Goal: Task Accomplishment & Management: Manage account settings

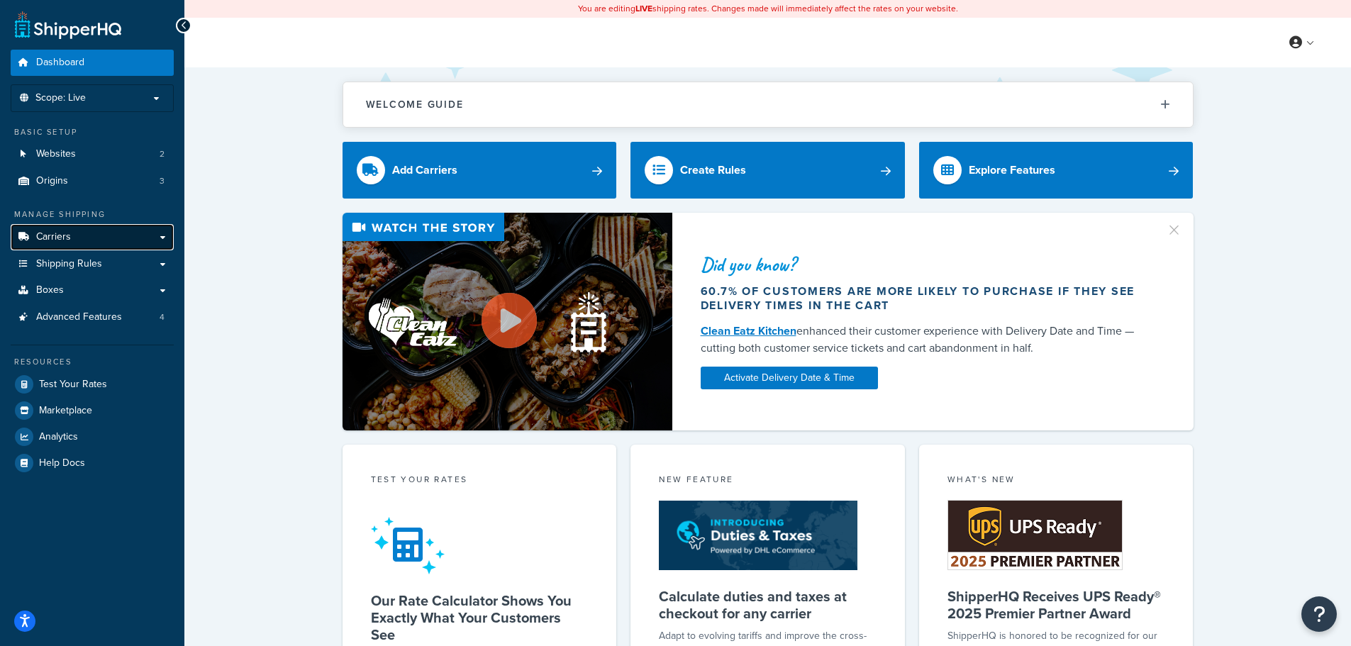
click at [68, 235] on span "Carriers" at bounding box center [53, 237] width 35 height 12
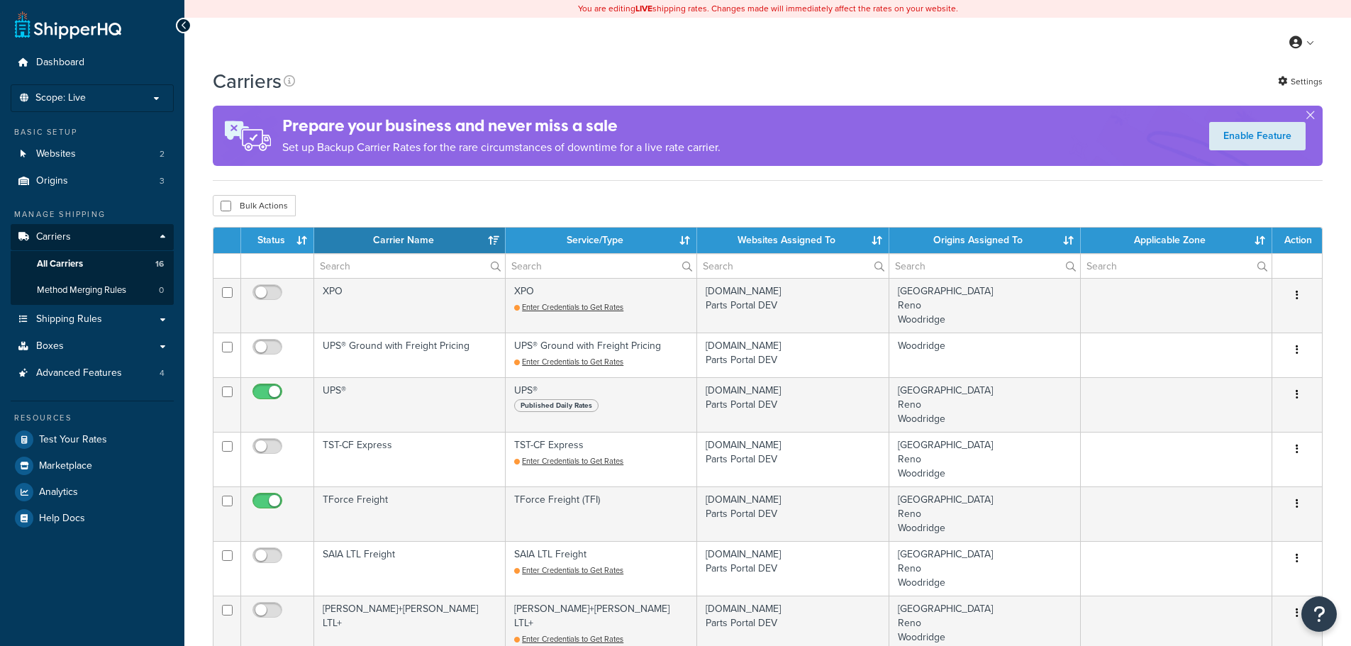
select select "15"
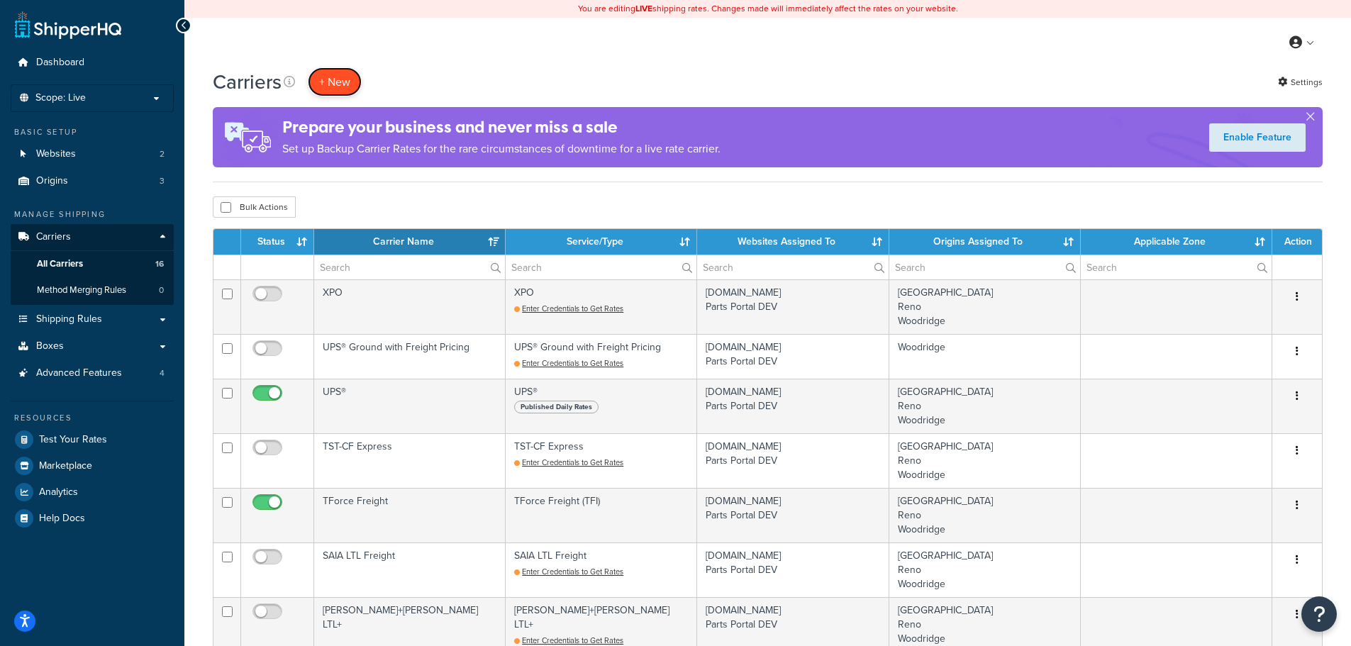
click at [336, 89] on button "+ New" at bounding box center [335, 81] width 54 height 29
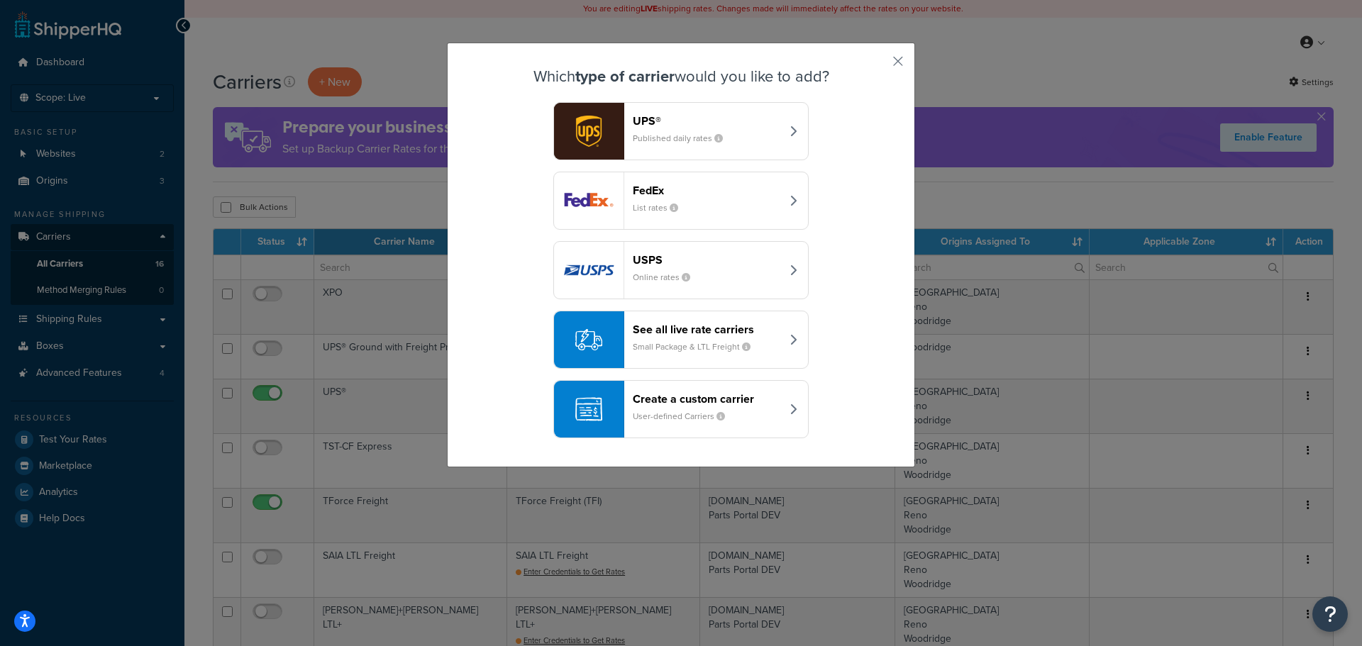
click at [677, 335] on header "See all live rate carriers" at bounding box center [707, 329] width 148 height 13
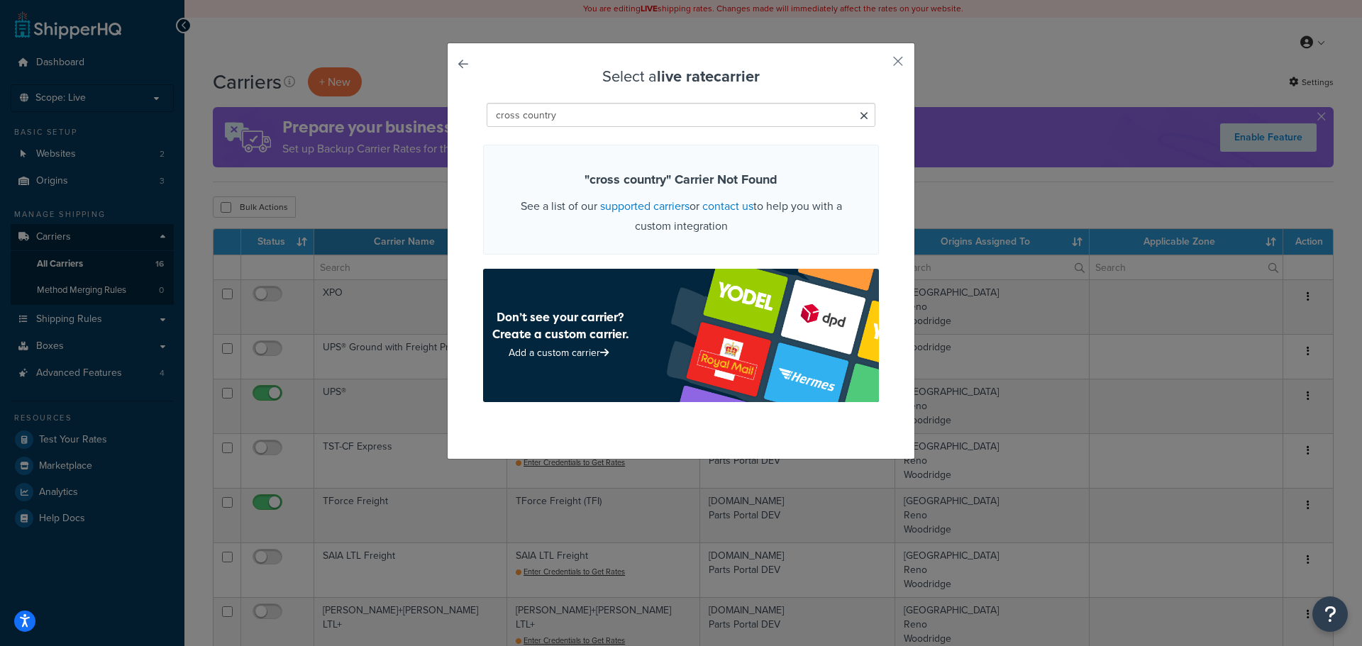
drag, startPoint x: 567, startPoint y: 123, endPoint x: 475, endPoint y: 120, distance: 92.3
click at [475, 120] on div "Select a live rate carrier cross country " cross country " Carrier Not Found Se…" at bounding box center [681, 251] width 468 height 417
click at [553, 125] on input "country" at bounding box center [681, 115] width 389 height 24
click at [550, 121] on input "country" at bounding box center [681, 115] width 389 height 24
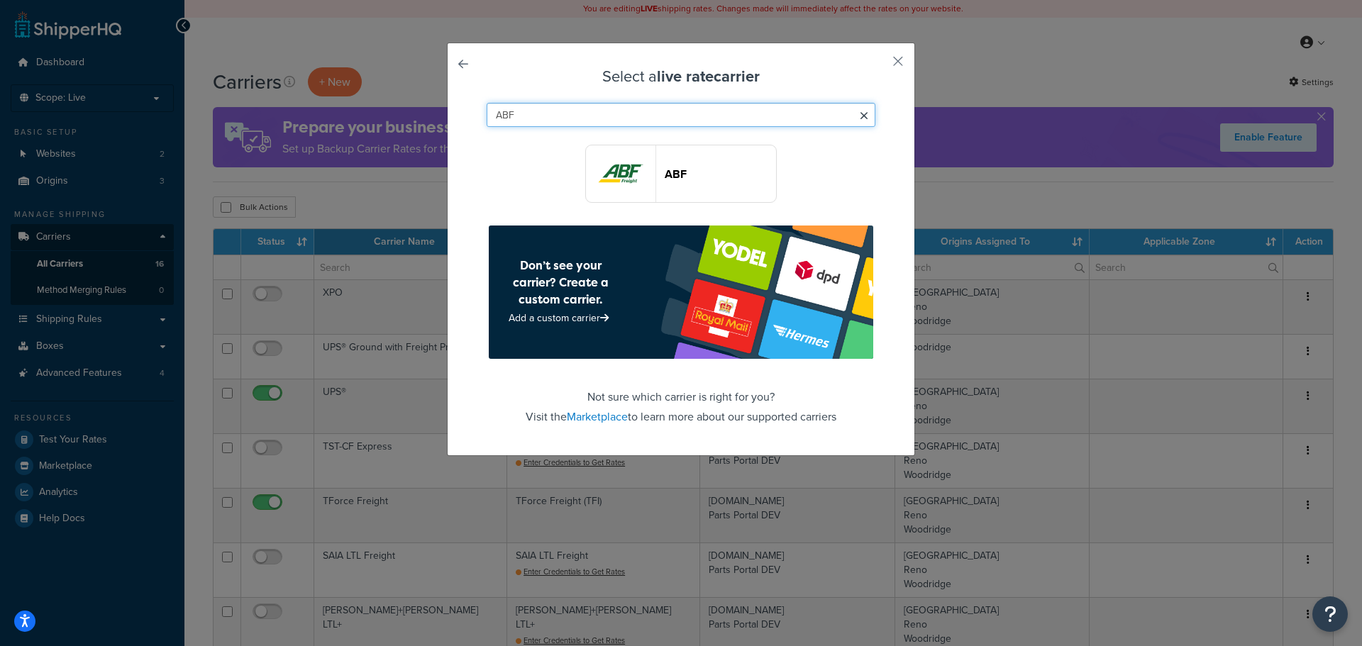
type input "ABF"
click at [675, 181] on header "ABF" at bounding box center [720, 173] width 111 height 13
click at [636, 172] on img "button" at bounding box center [621, 173] width 70 height 57
click at [629, 170] on img "button" at bounding box center [621, 173] width 70 height 57
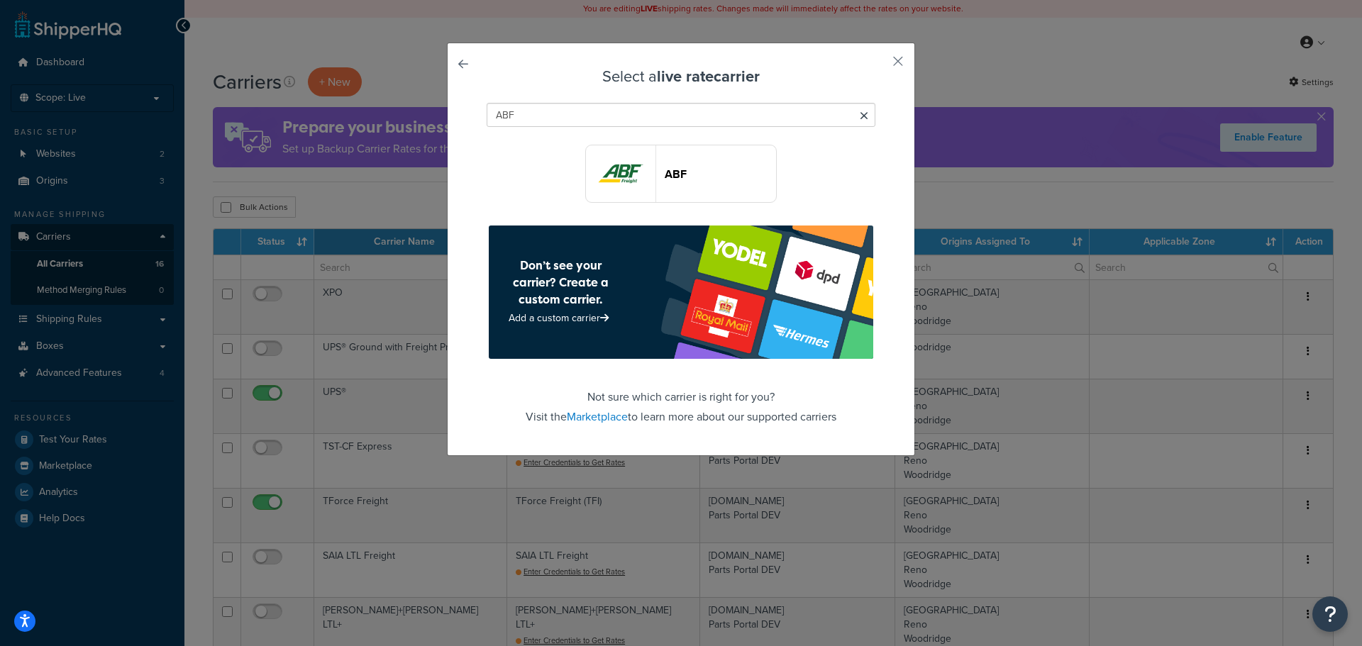
click at [680, 175] on header "ABF" at bounding box center [720, 173] width 111 height 13
click at [680, 176] on header "ABF" at bounding box center [720, 173] width 111 height 13
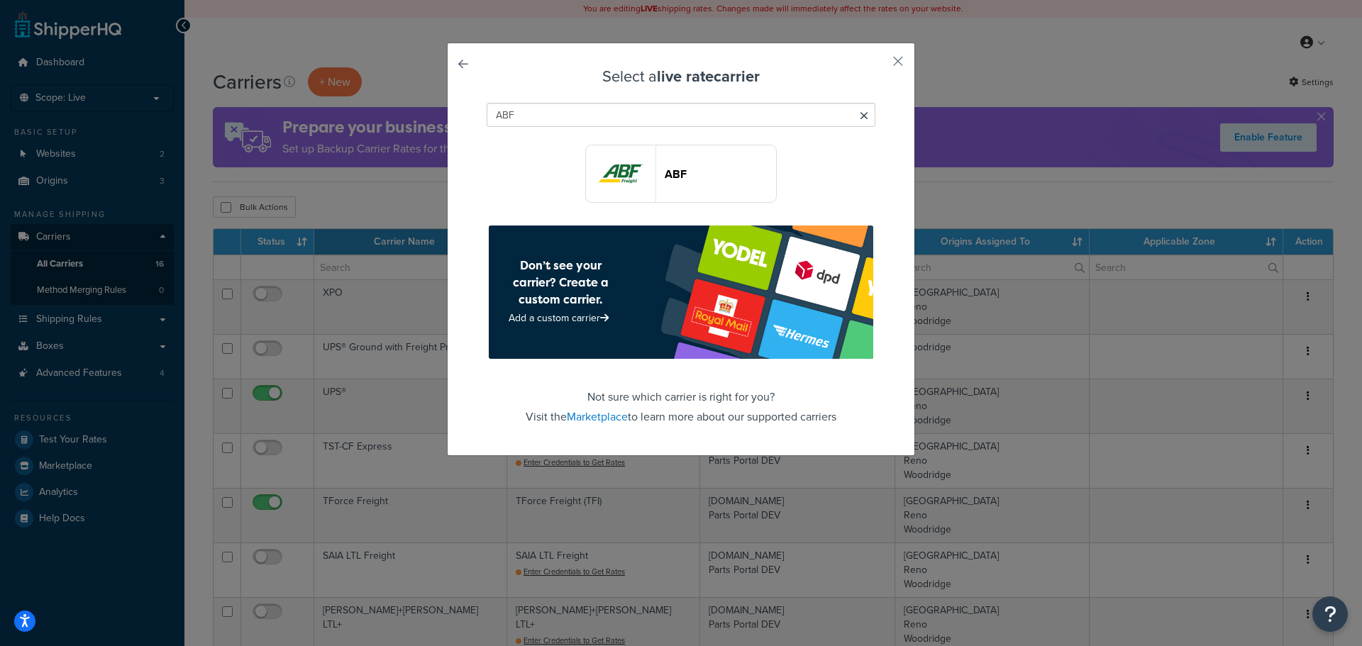
click at [648, 168] on img "button" at bounding box center [621, 173] width 70 height 57
click at [682, 174] on header "ABF" at bounding box center [720, 173] width 111 height 13
click at [631, 165] on img "button" at bounding box center [621, 173] width 70 height 57
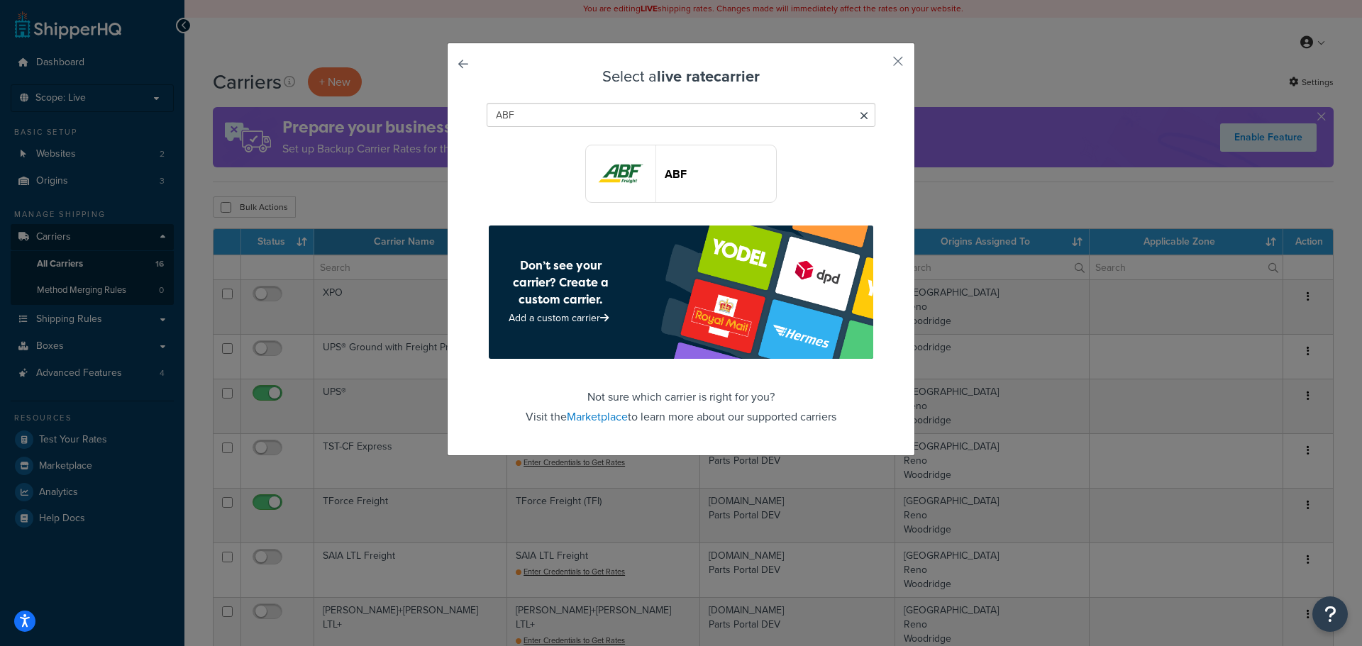
click at [884, 62] on div "Select a live rate carrier ABF ABF Don’t see your carrier? Create a custom carr…" at bounding box center [681, 250] width 468 height 414
click at [879, 65] on button "button" at bounding box center [877, 67] width 4 height 4
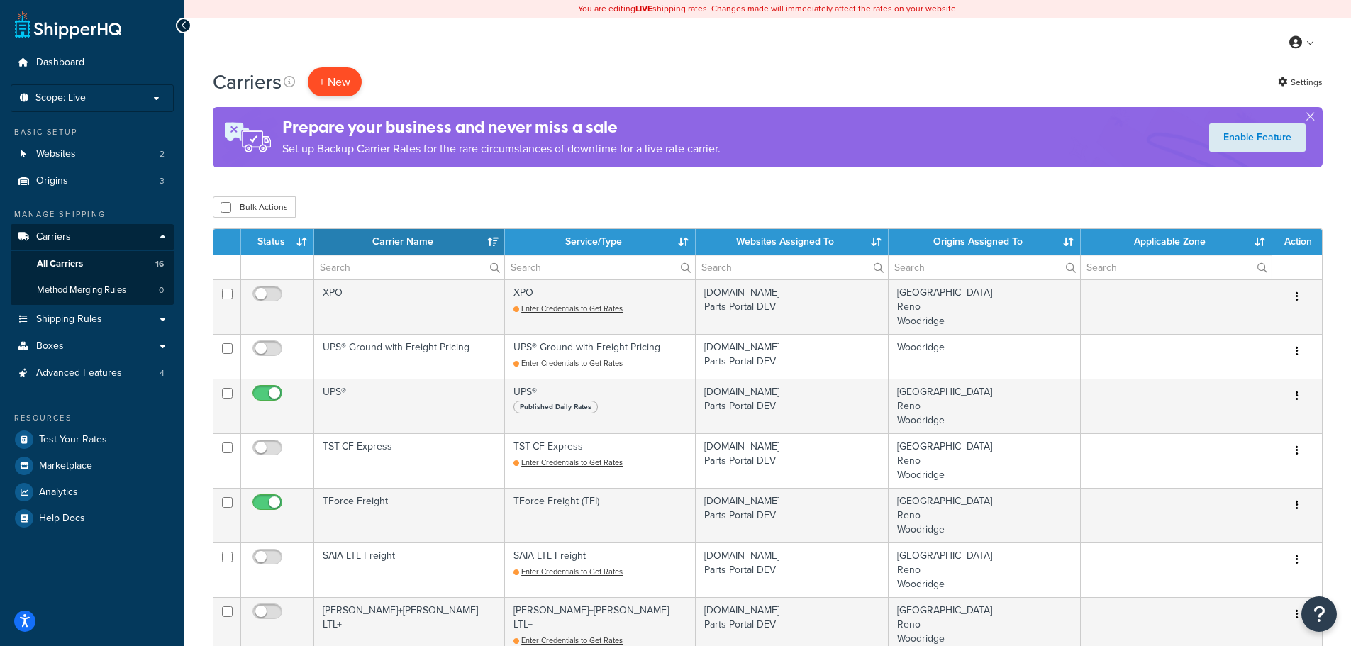
click at [362, 80] on div "Carriers + New" at bounding box center [291, 81] width 156 height 29
click at [353, 81] on button "+ New" at bounding box center [335, 81] width 54 height 29
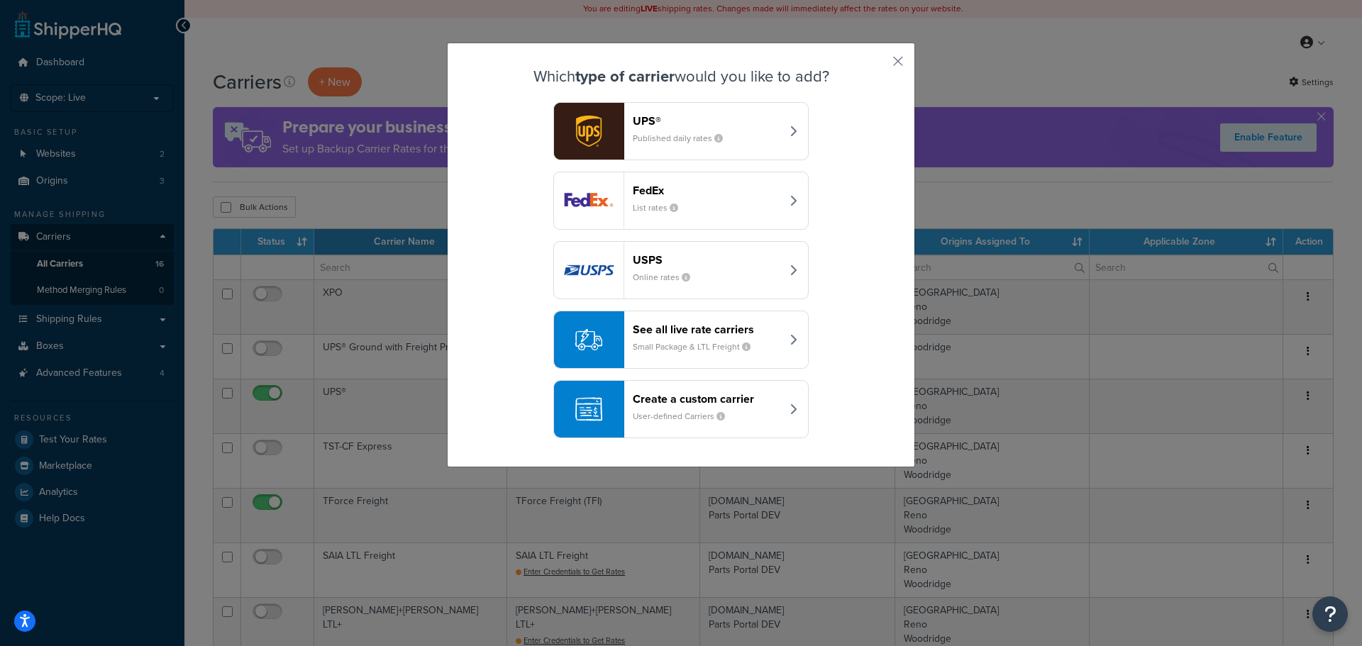
click at [614, 343] on div "button" at bounding box center [589, 339] width 70 height 57
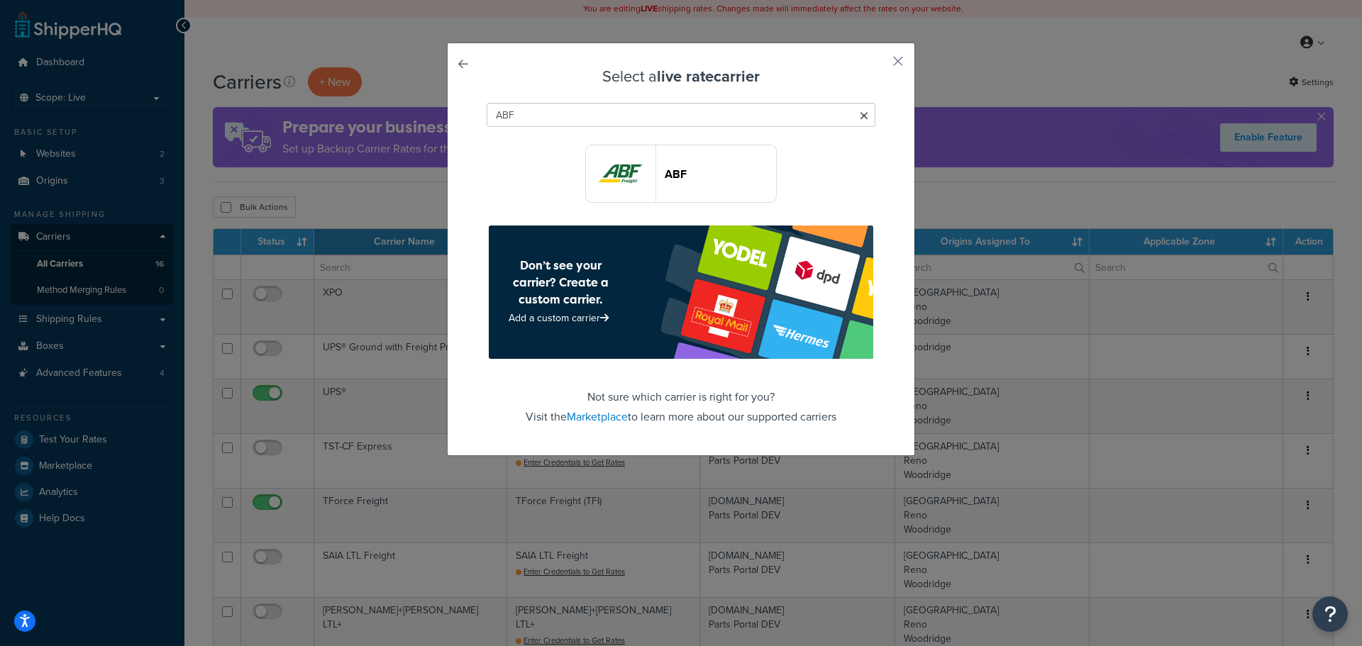
type input "ABF"
click at [607, 177] on img "button" at bounding box center [621, 173] width 70 height 57
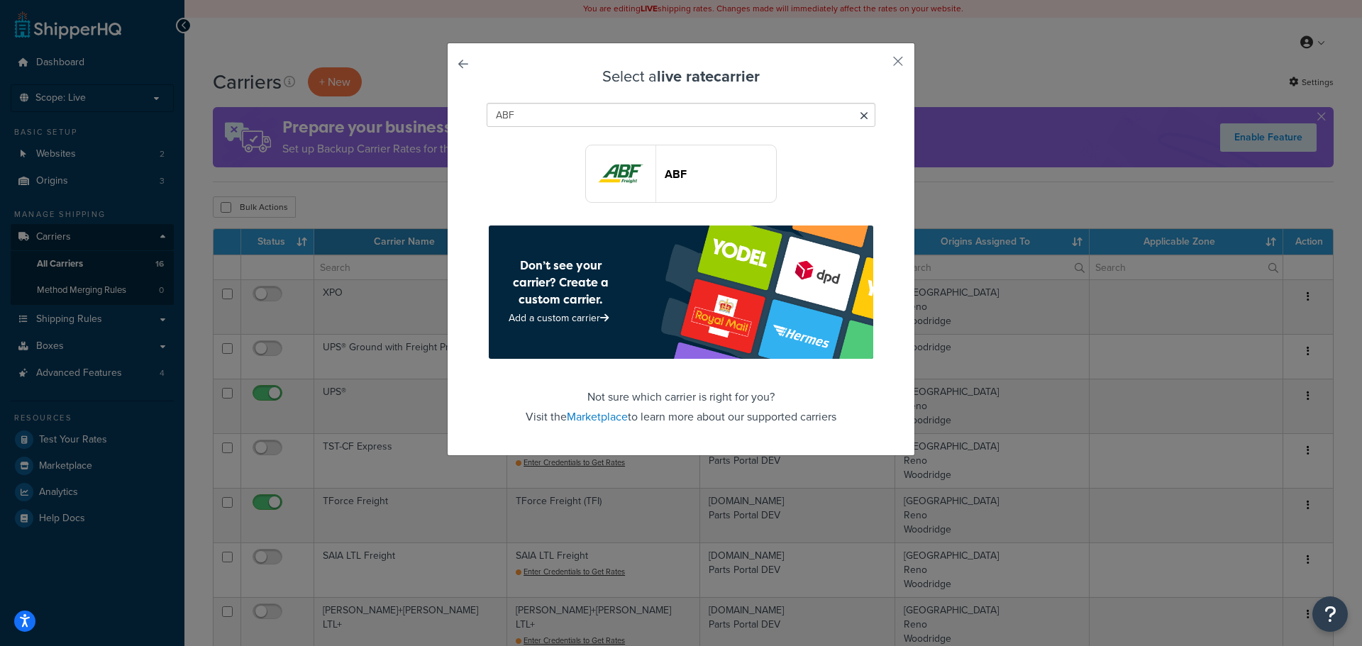
click at [483, 68] on link at bounding box center [483, 68] width 0 height 0
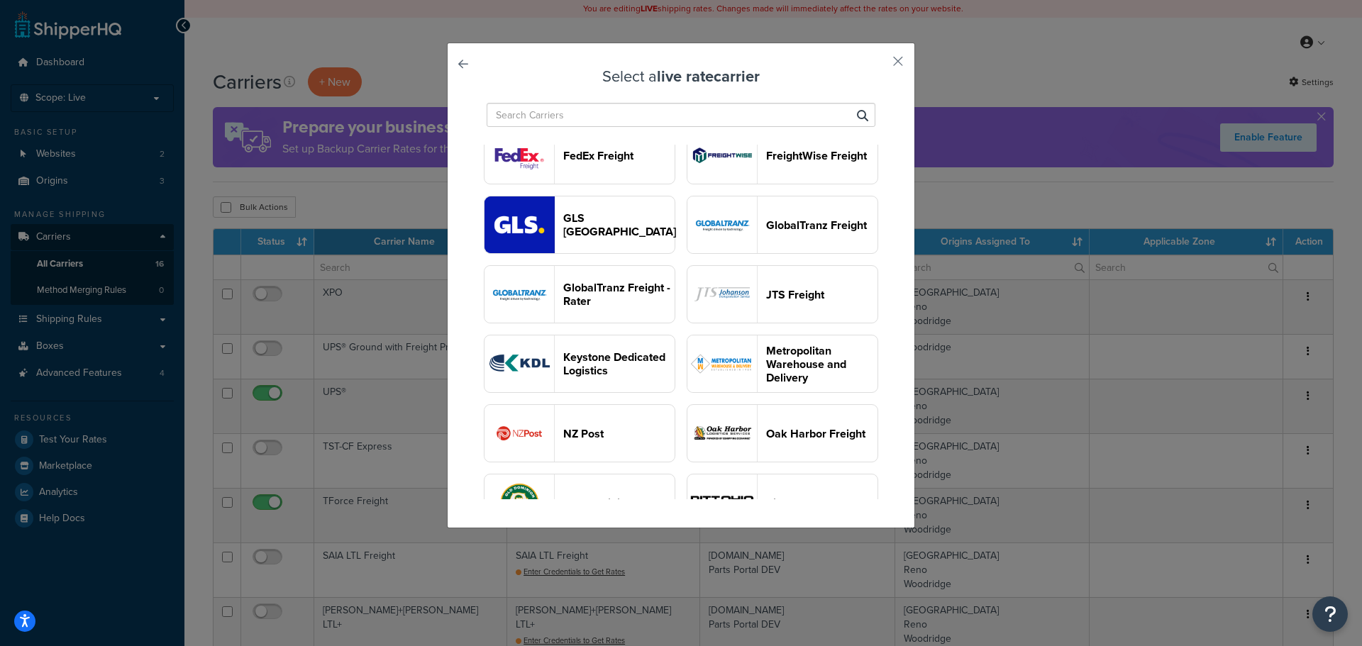
scroll to position [709, 0]
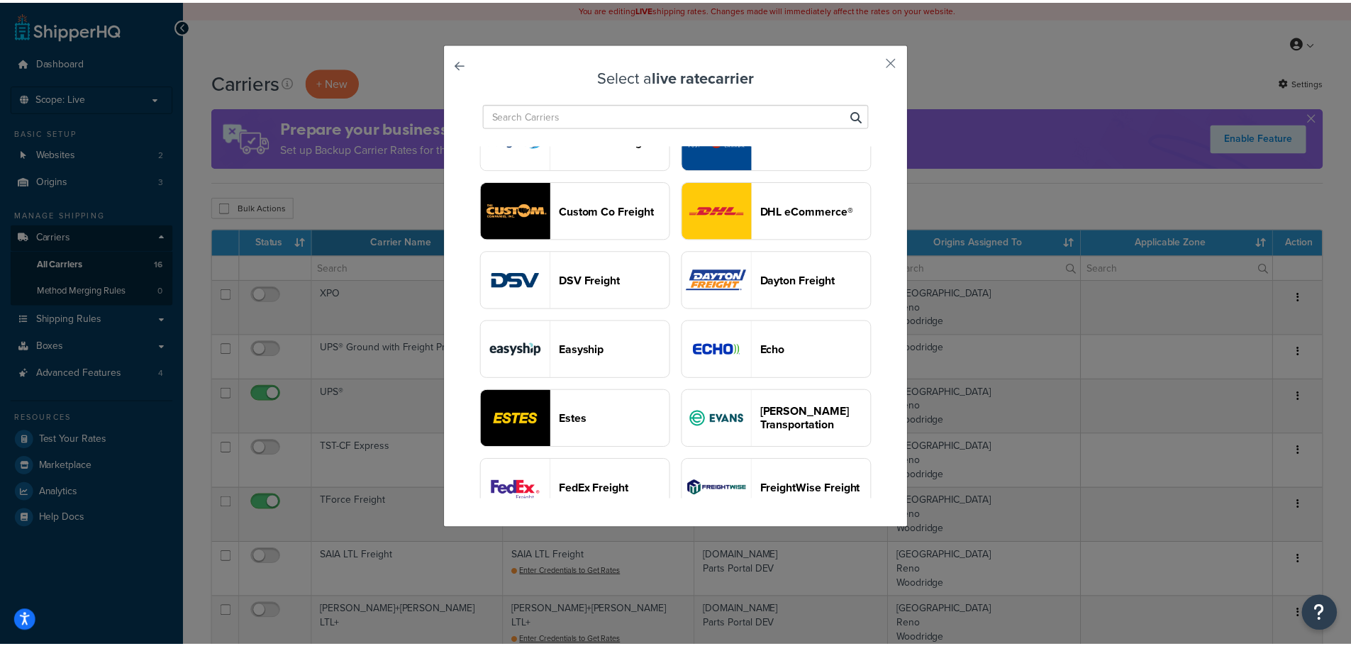
scroll to position [567, 0]
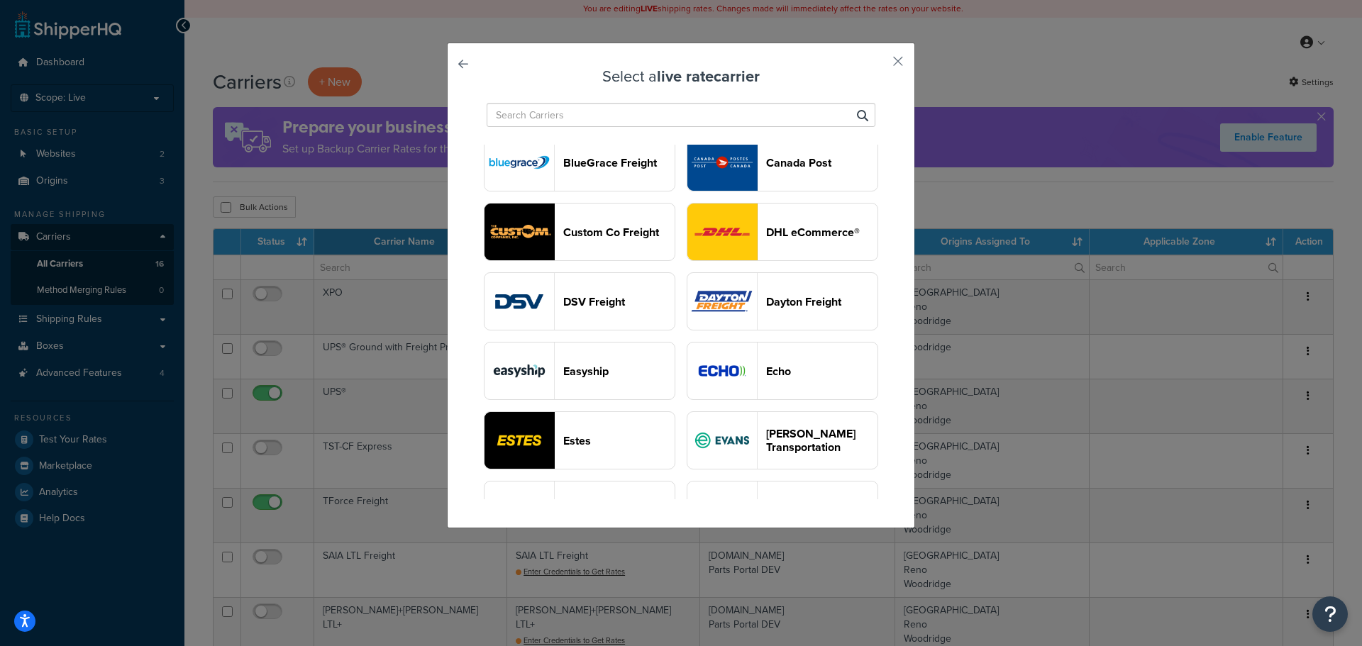
click at [879, 65] on button "button" at bounding box center [877, 67] width 4 height 4
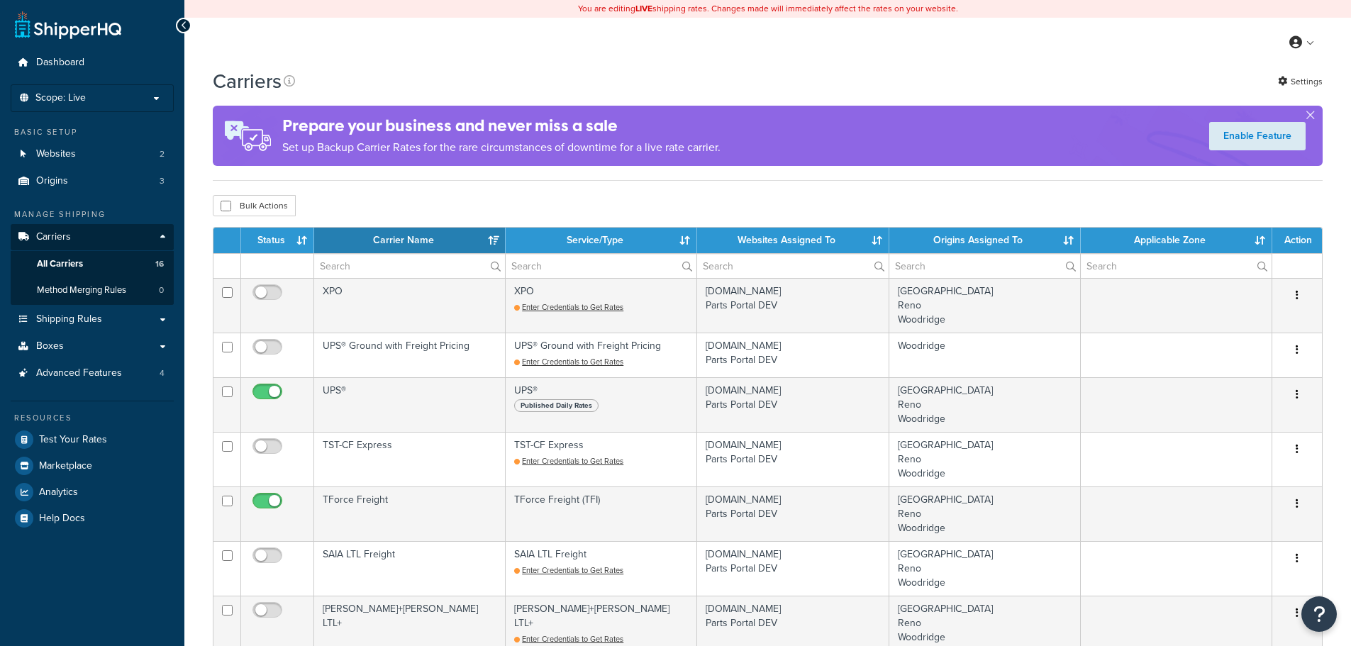
select select "15"
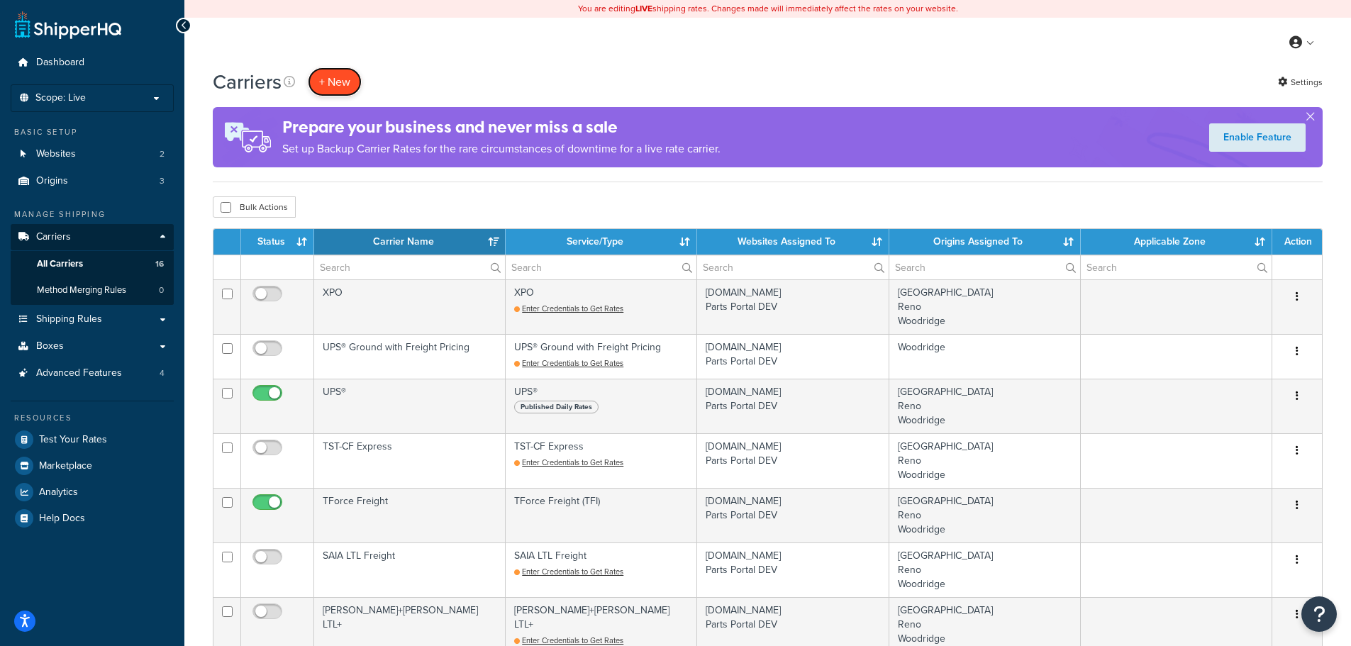
click at [329, 84] on button "+ New" at bounding box center [335, 81] width 54 height 29
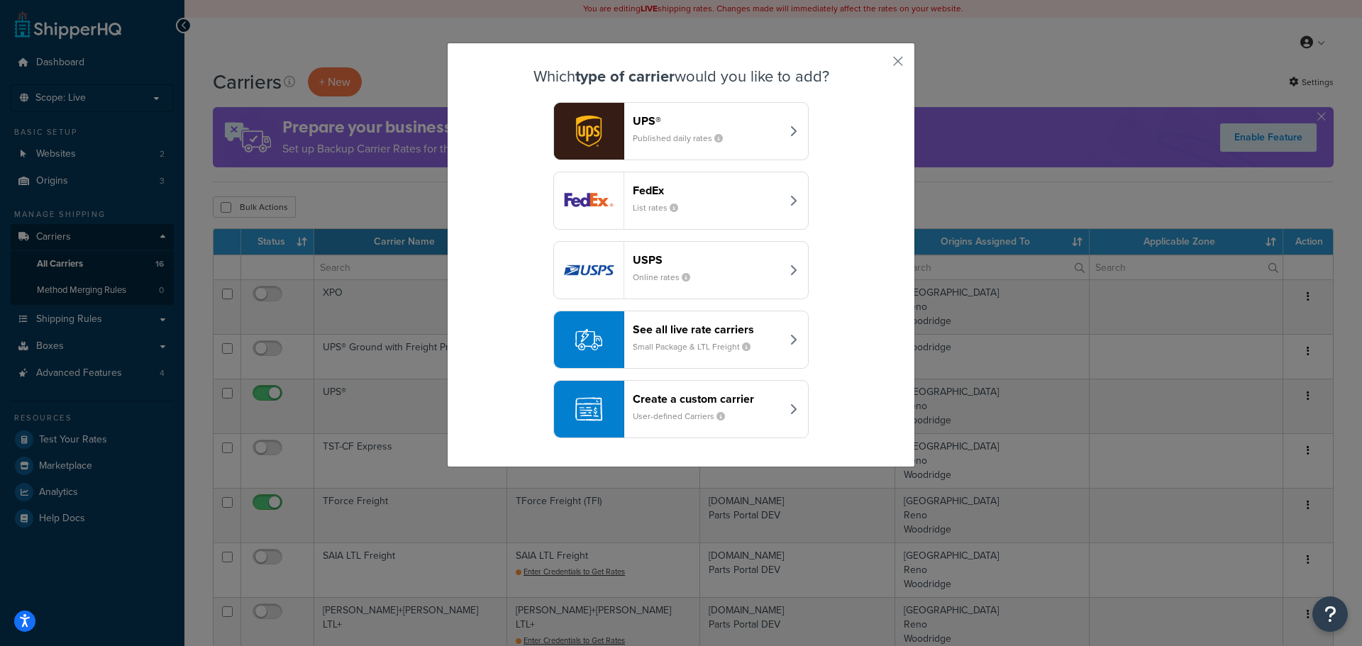
click at [643, 344] on small "Small Package & LTL Freight" at bounding box center [697, 346] width 129 height 13
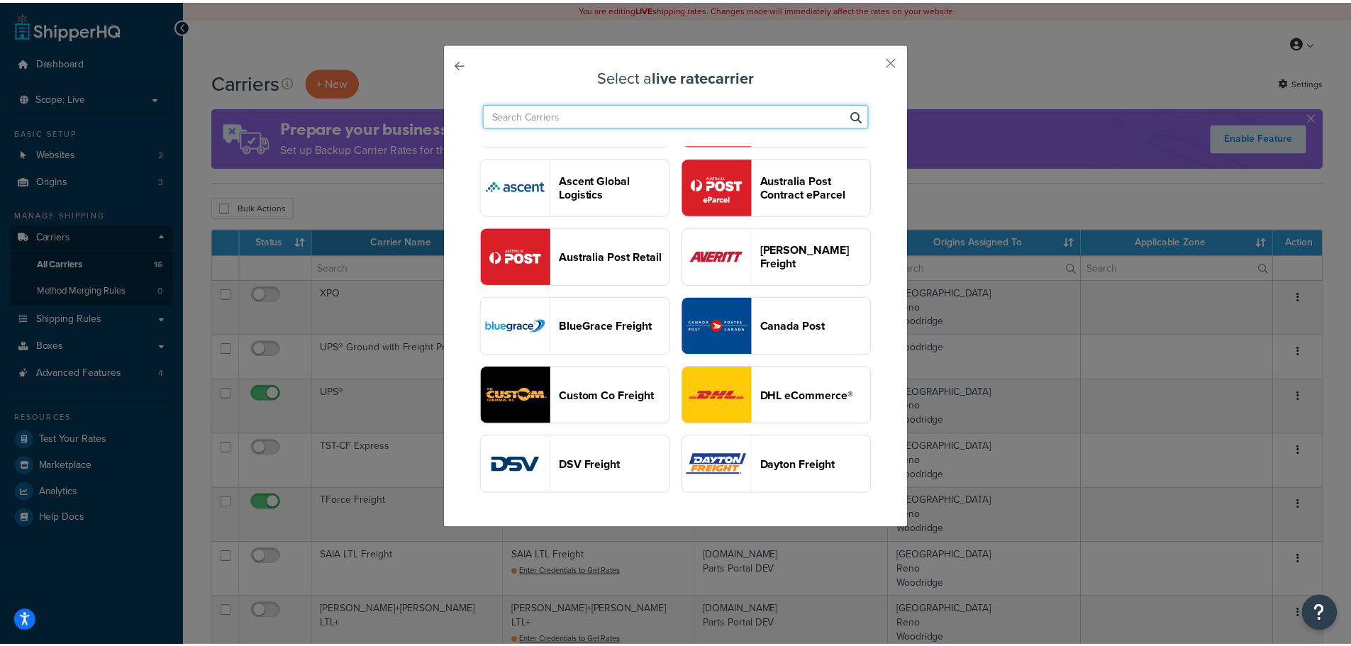
scroll to position [426, 0]
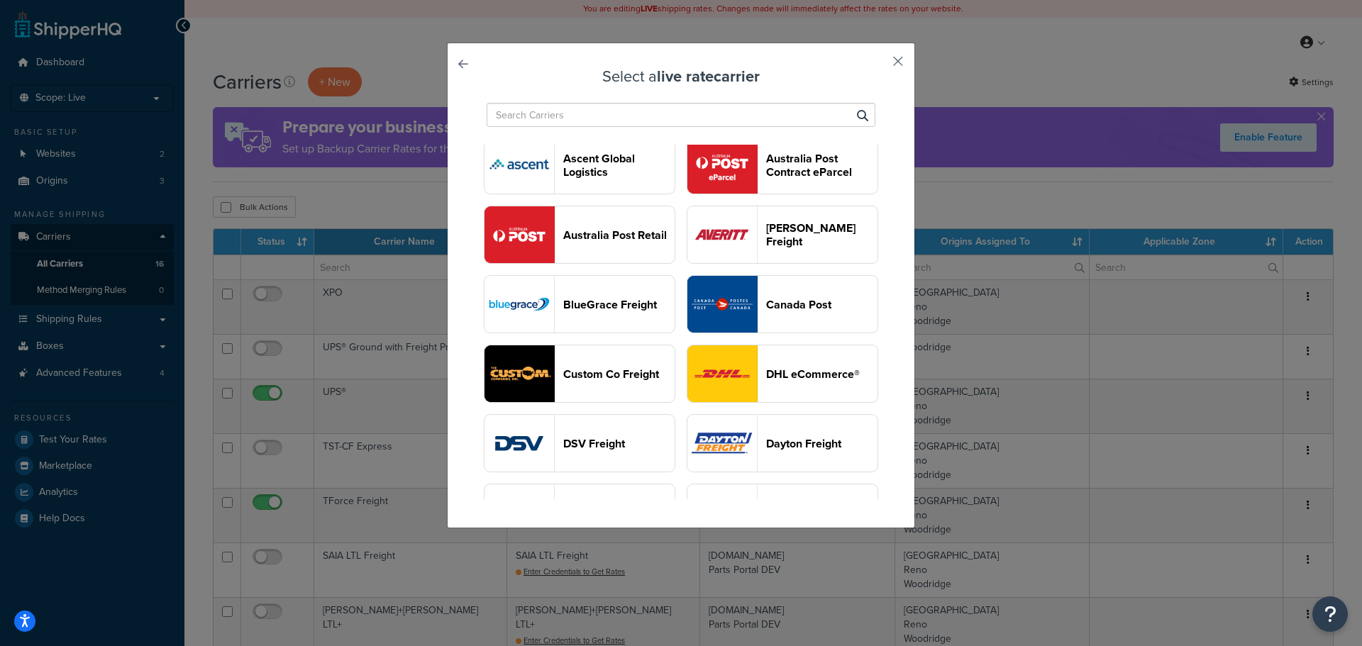
click at [879, 65] on button "button" at bounding box center [877, 67] width 4 height 4
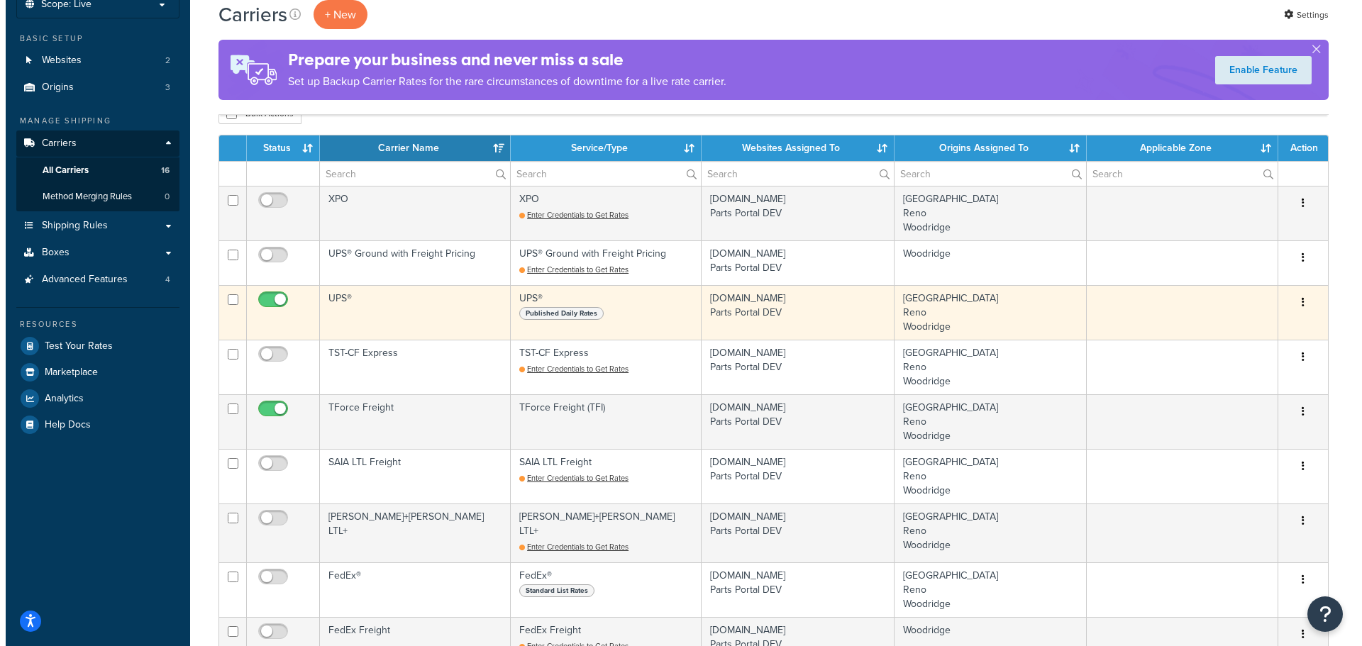
scroll to position [39, 0]
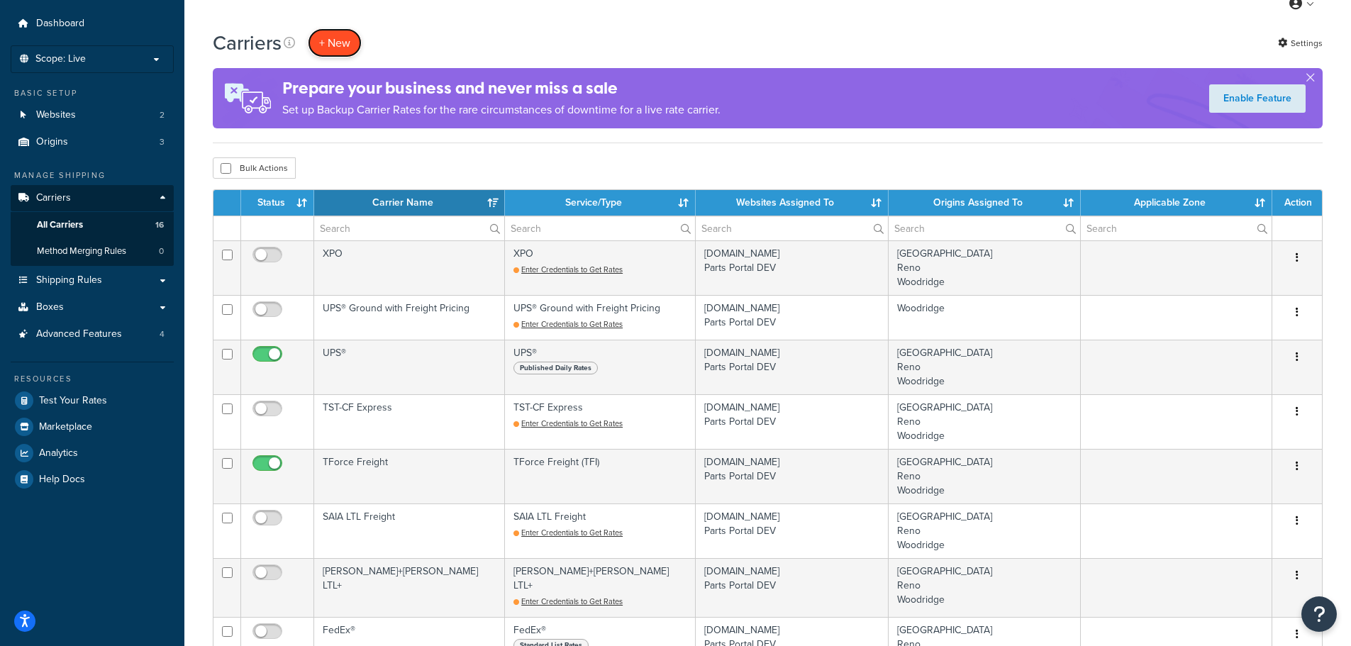
click at [340, 45] on button "+ New" at bounding box center [335, 42] width 54 height 29
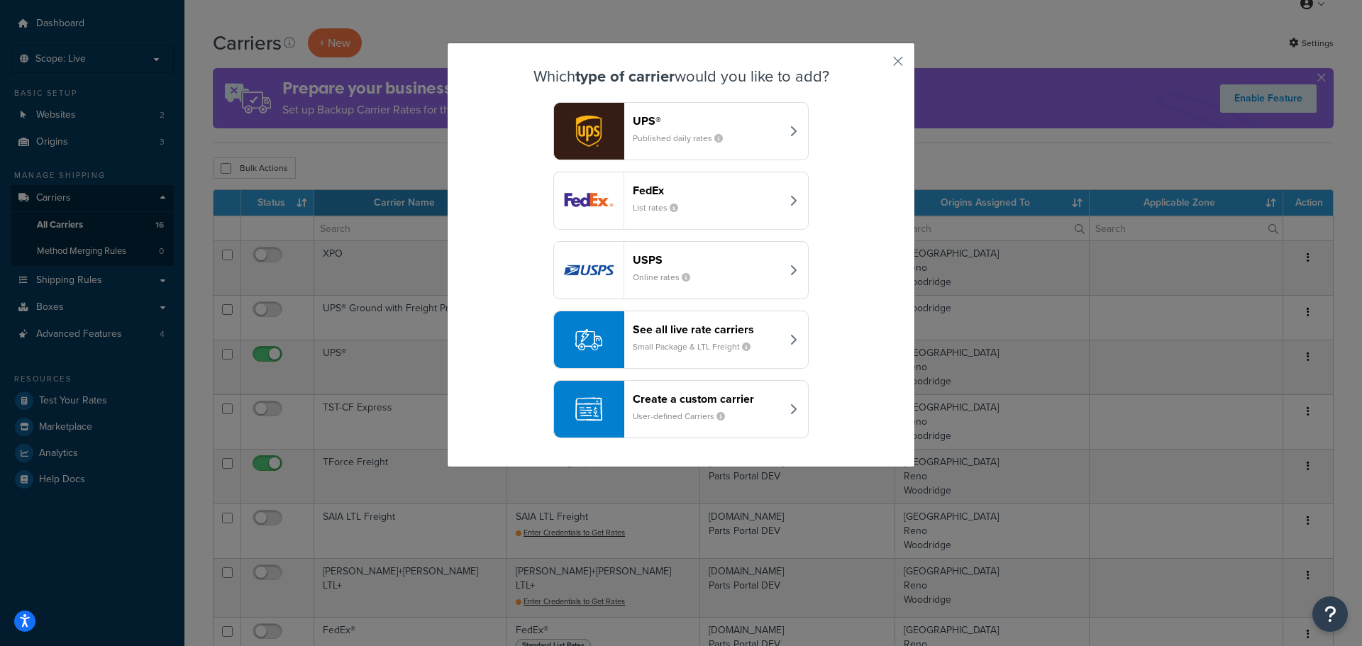
click at [641, 321] on button "See all live rate carriers Small Package & LTL Freight" at bounding box center [680, 340] width 255 height 58
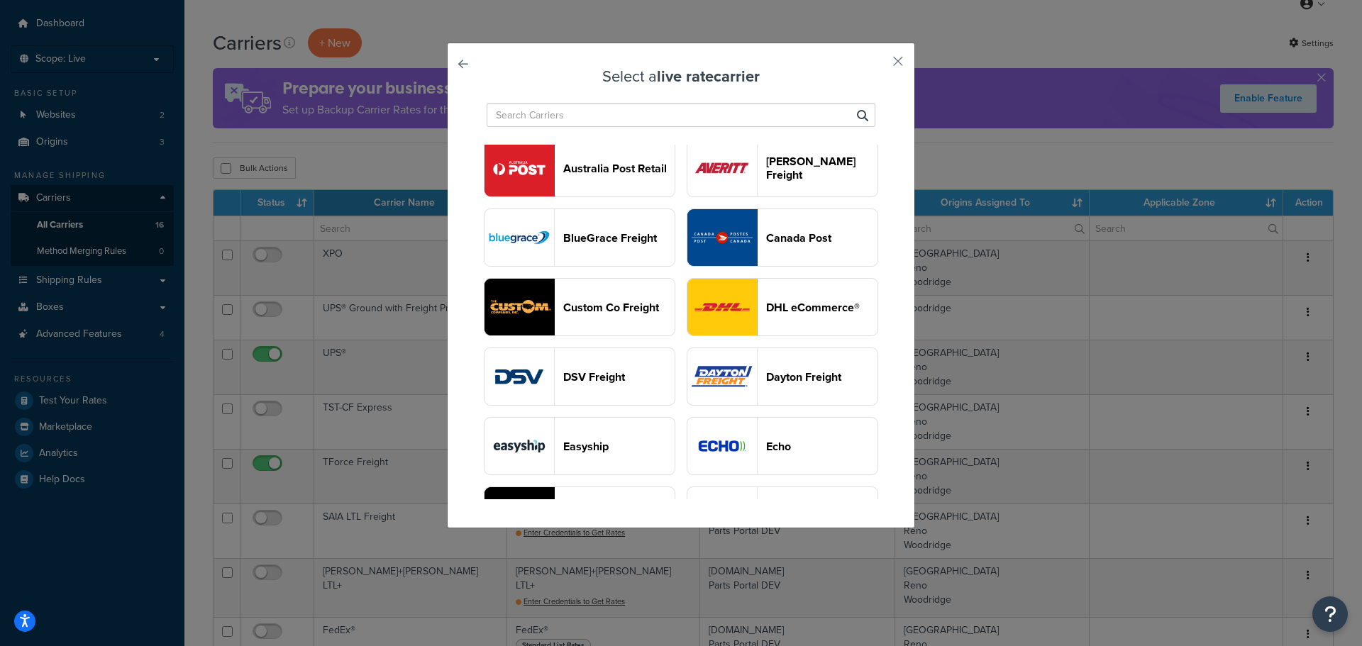
scroll to position [497, 0]
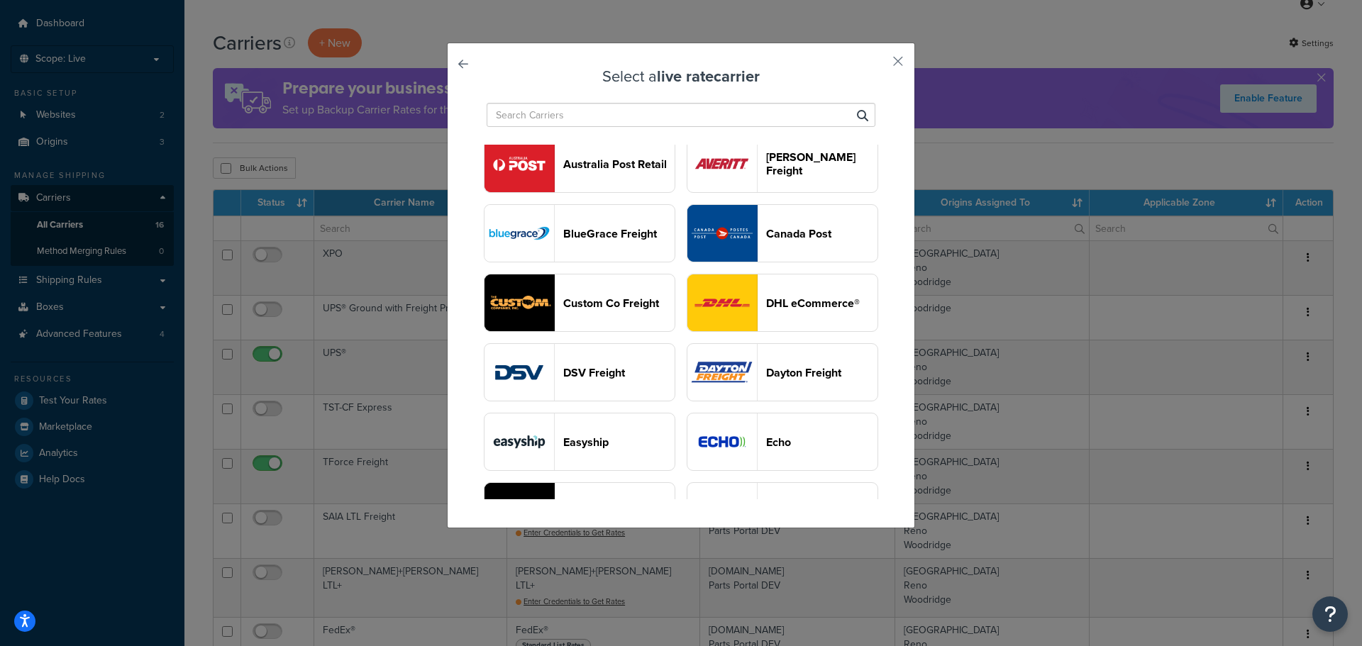
click at [661, 54] on button "ABF" at bounding box center [580, 25] width 192 height 58
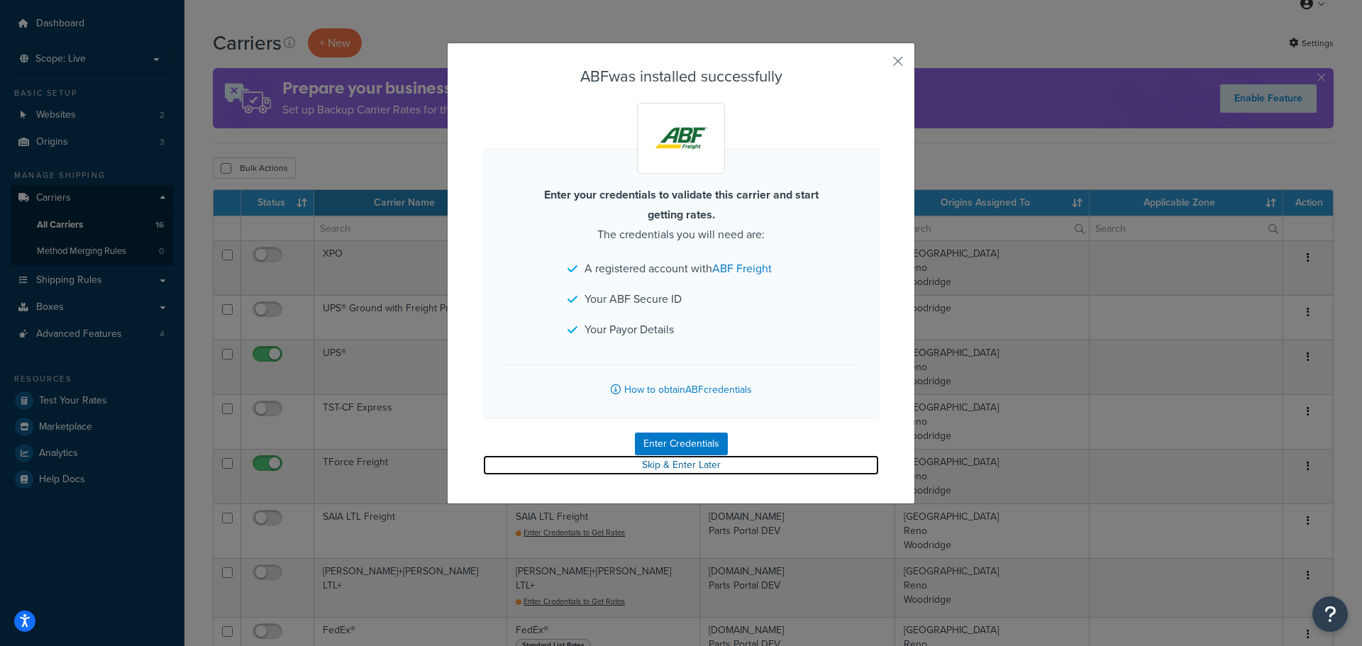
click at [662, 466] on link "Skip & Enter Later" at bounding box center [681, 465] width 396 height 20
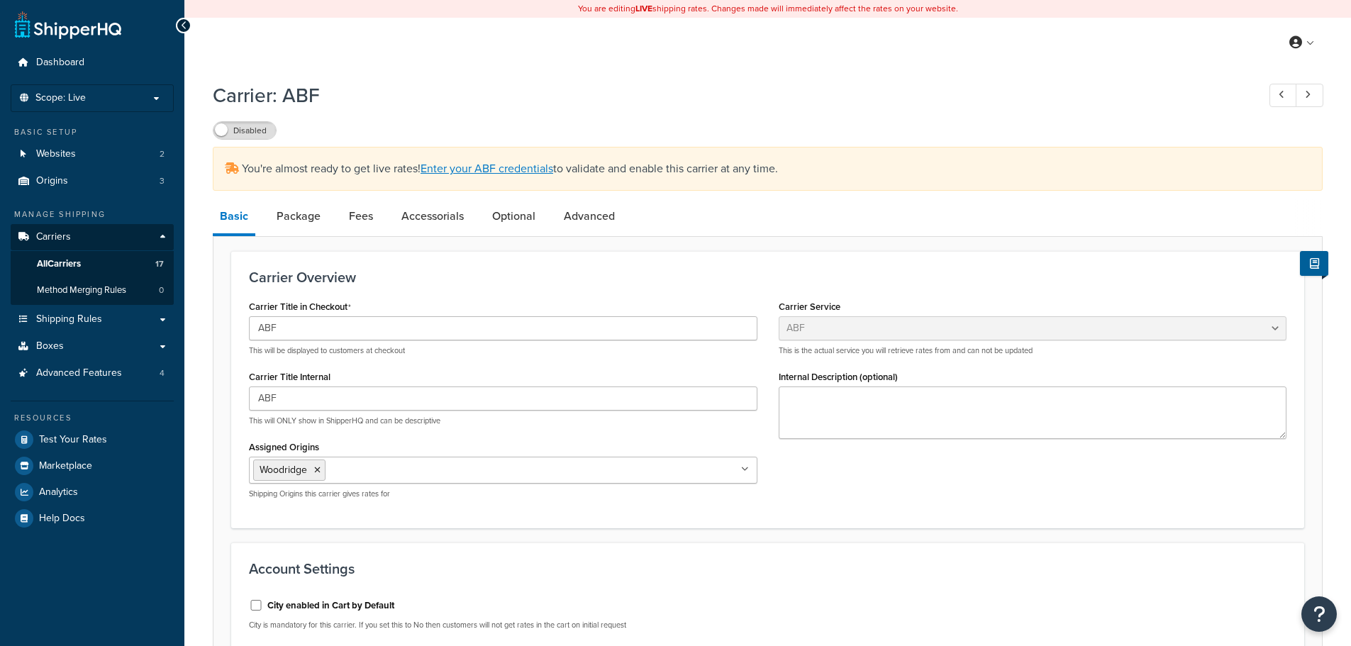
select select "abfFreight"
click at [348, 480] on ul "Woodridge" at bounding box center [503, 470] width 509 height 27
click at [837, 501] on div "Carrier Title in Checkout ABF This will be displayed to customers at checkout C…" at bounding box center [767, 403] width 1059 height 214
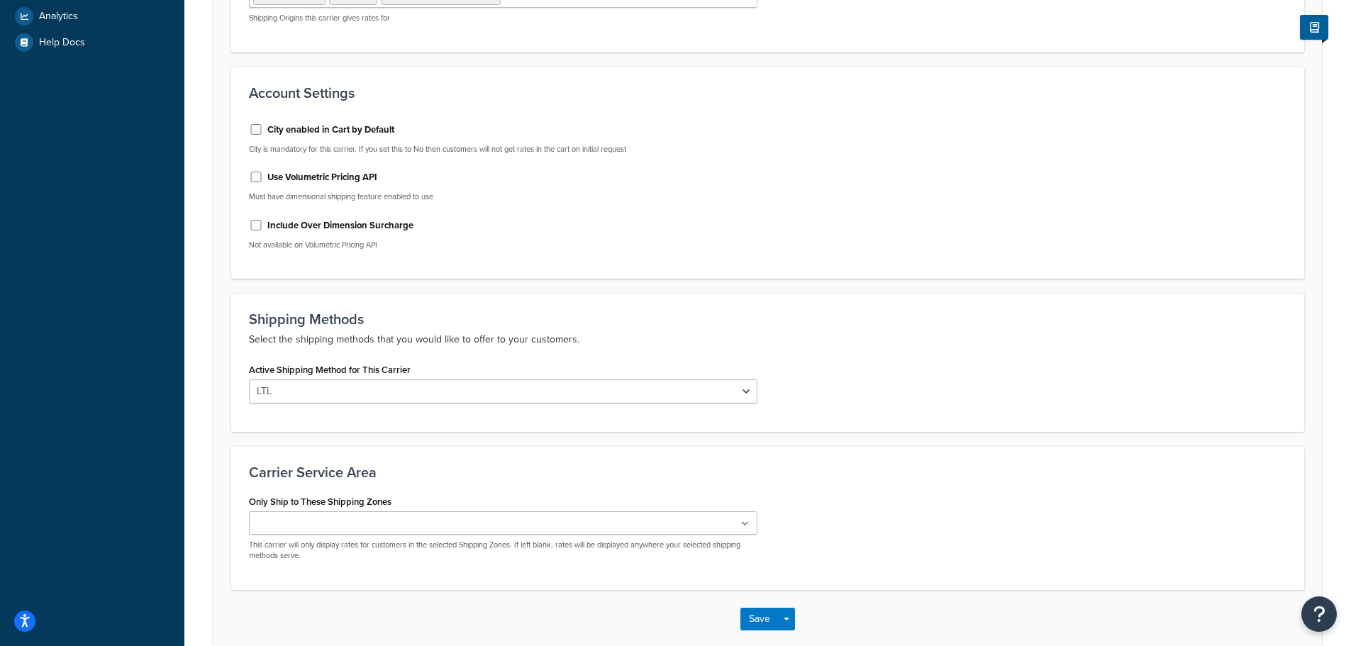
scroll to position [497, 0]
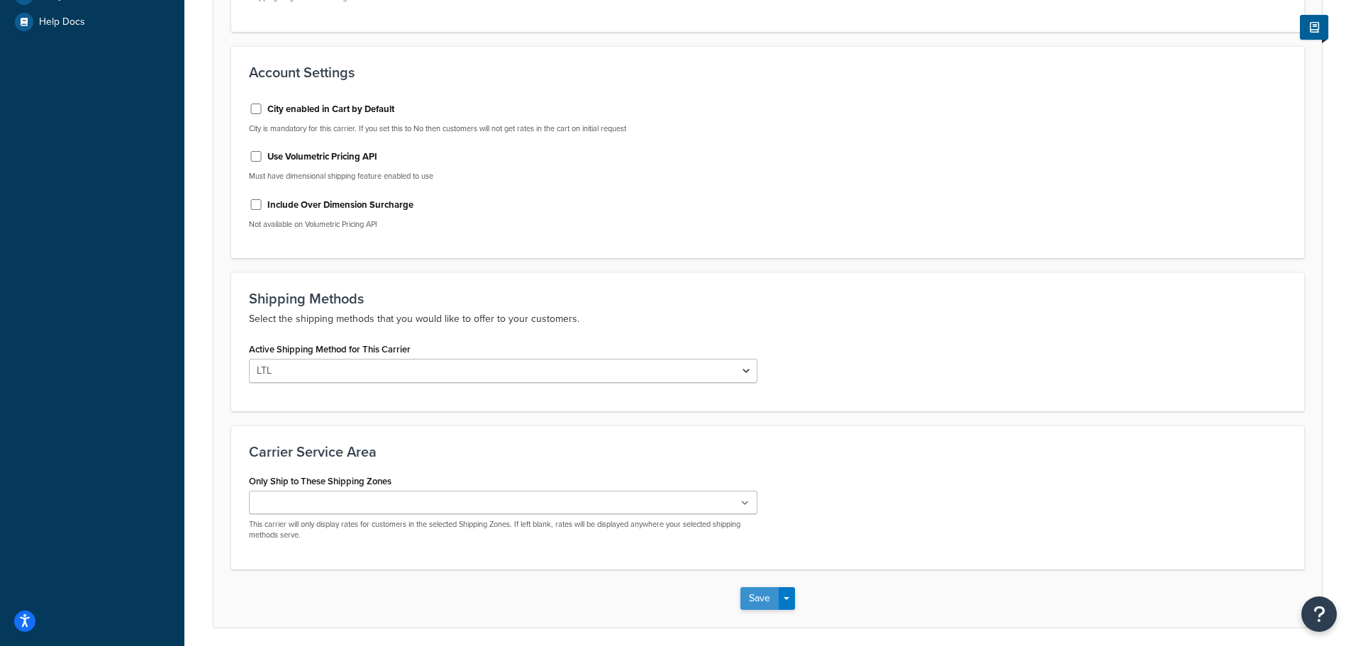
click at [759, 601] on button "Save" at bounding box center [760, 598] width 38 height 23
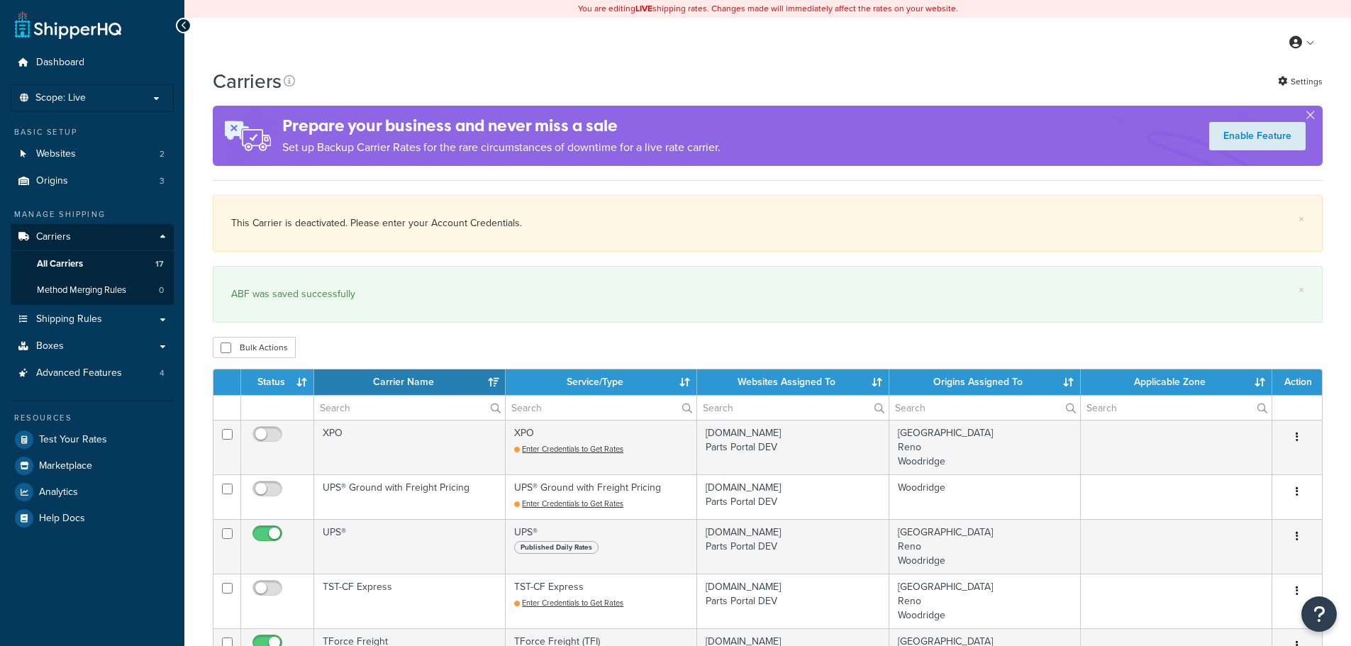
select select "15"
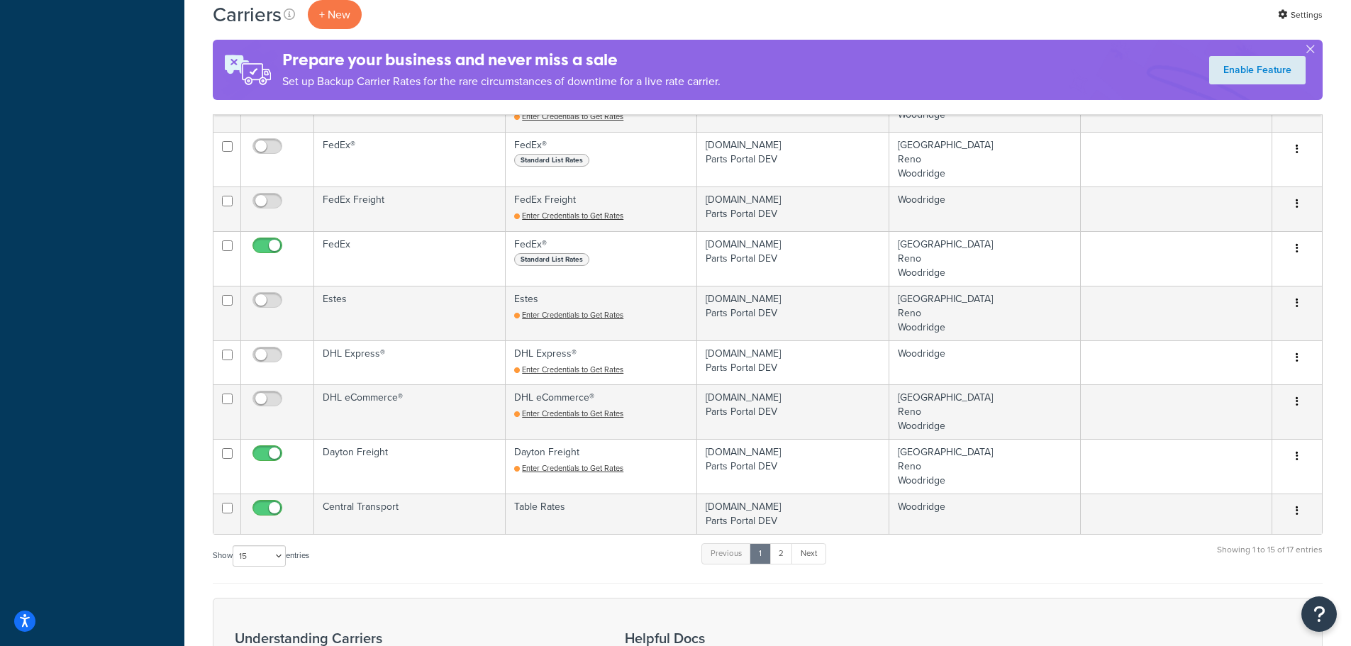
scroll to position [709, 0]
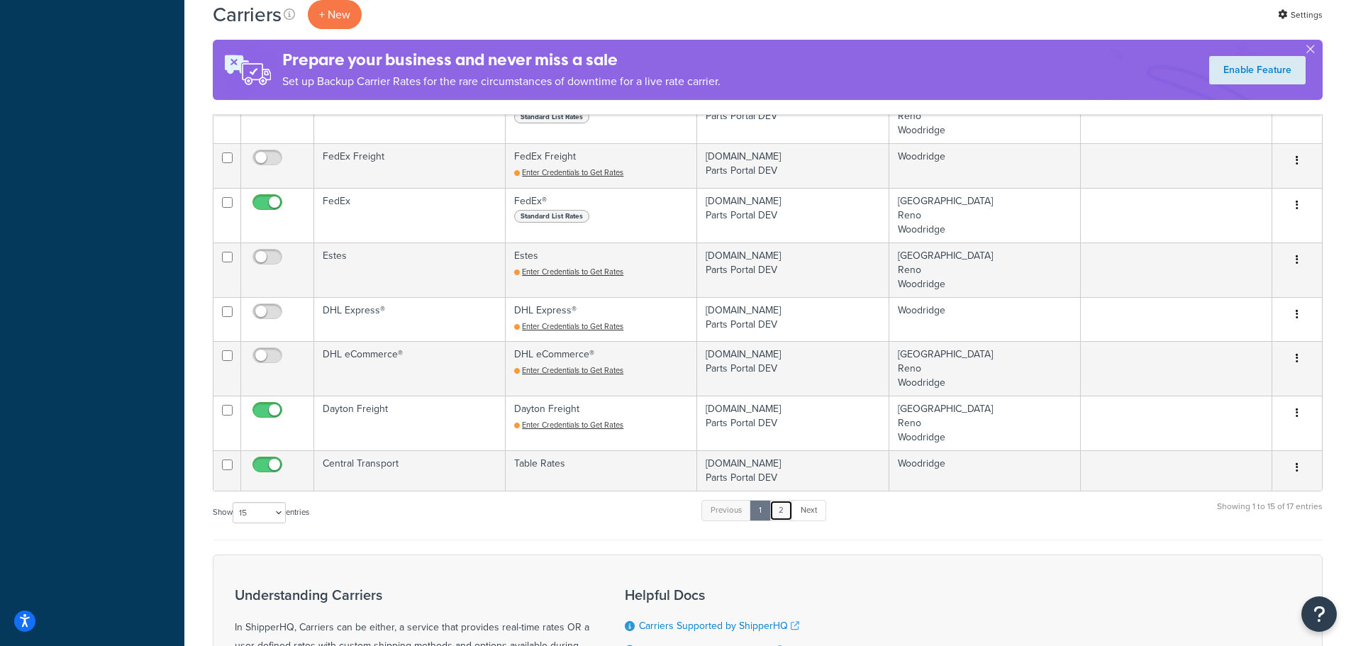
click at [780, 516] on link "2" at bounding box center [781, 510] width 23 height 21
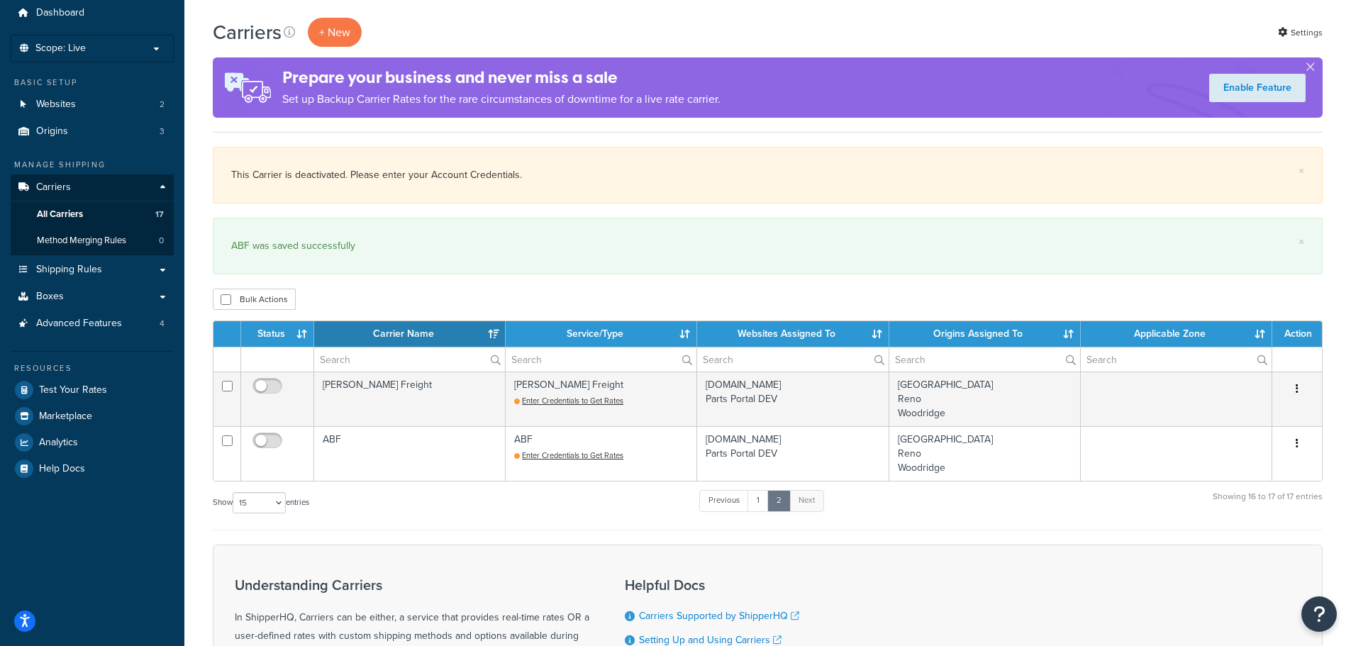
scroll to position [0, 0]
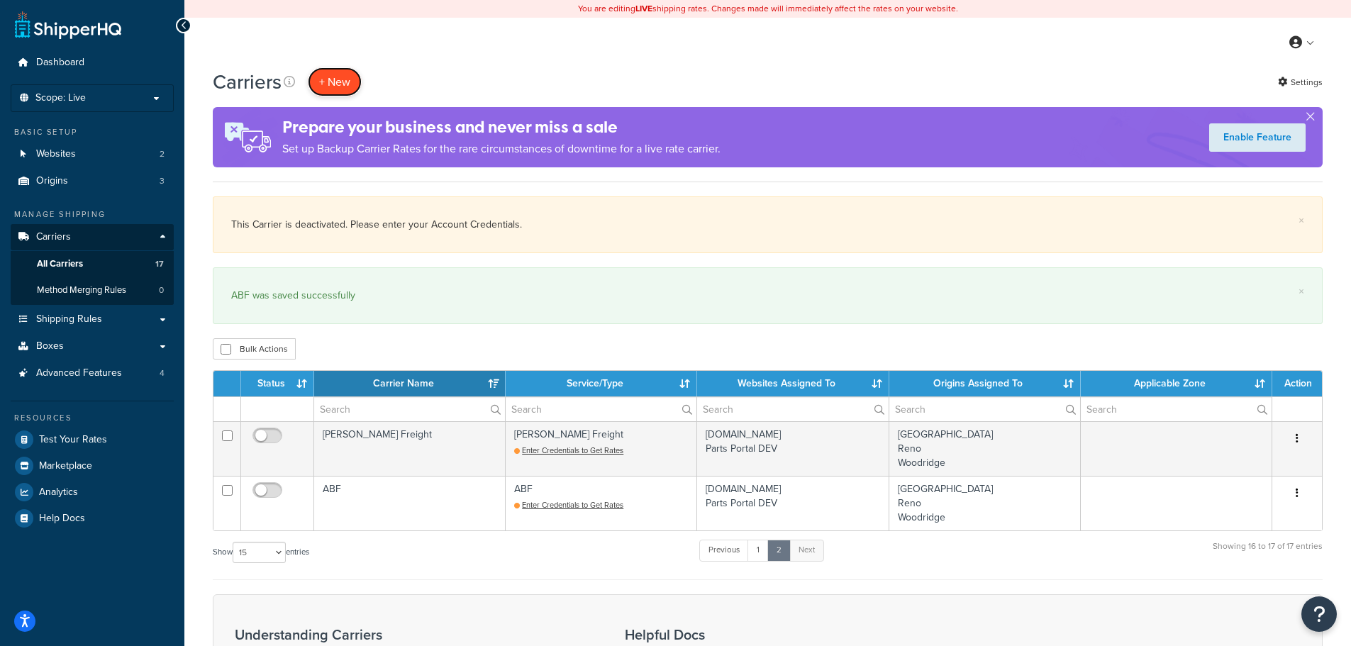
click at [335, 76] on button "+ New" at bounding box center [335, 81] width 54 height 29
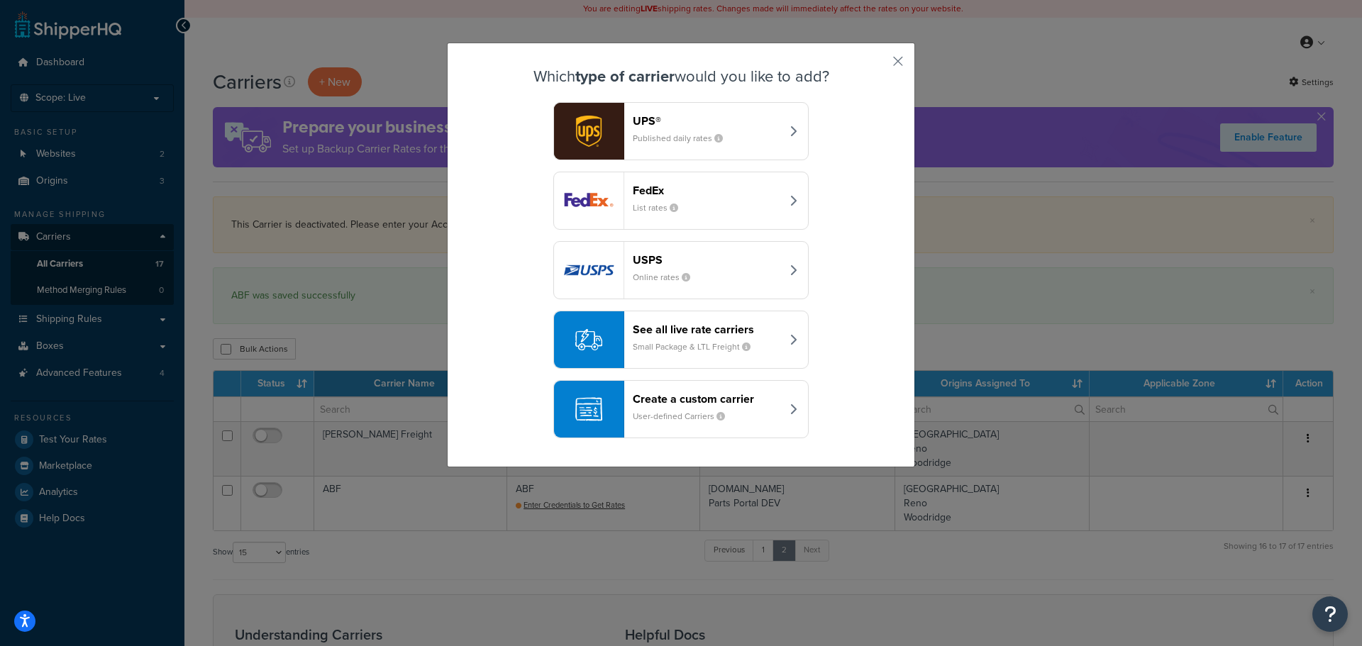
click at [664, 344] on small "Small Package & LTL Freight" at bounding box center [697, 346] width 129 height 13
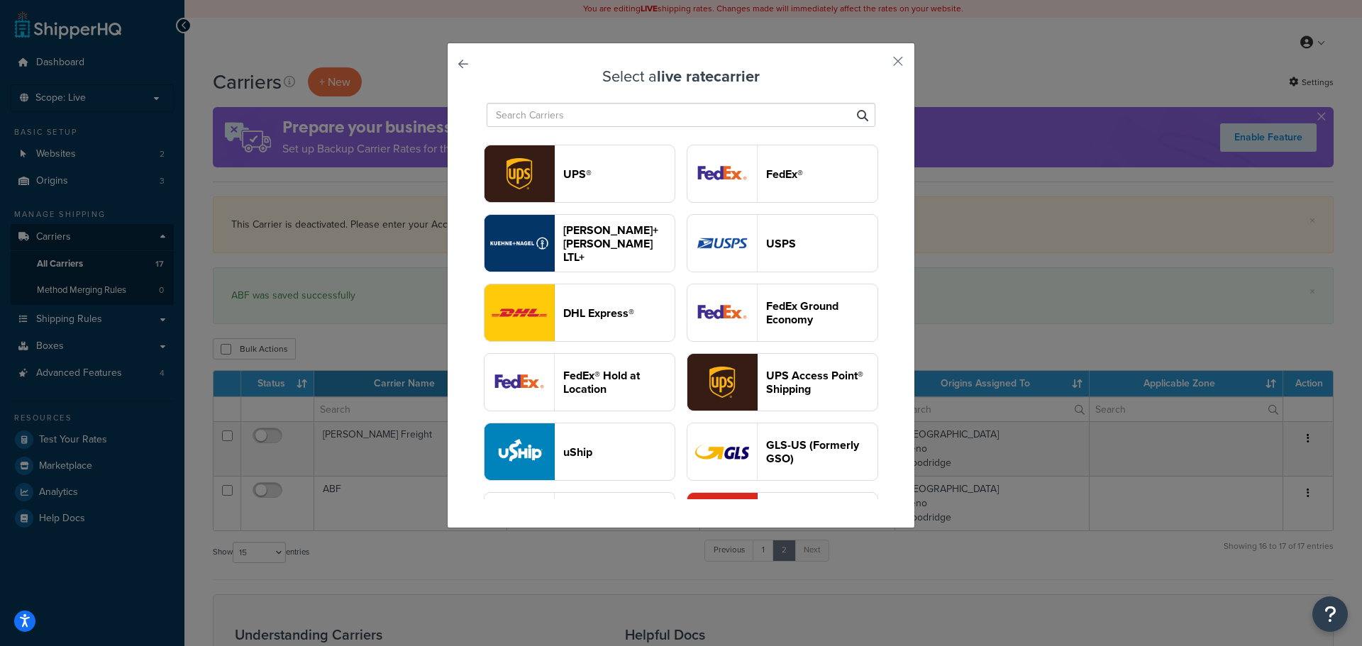
click at [562, 112] on input "text" at bounding box center [681, 115] width 389 height 24
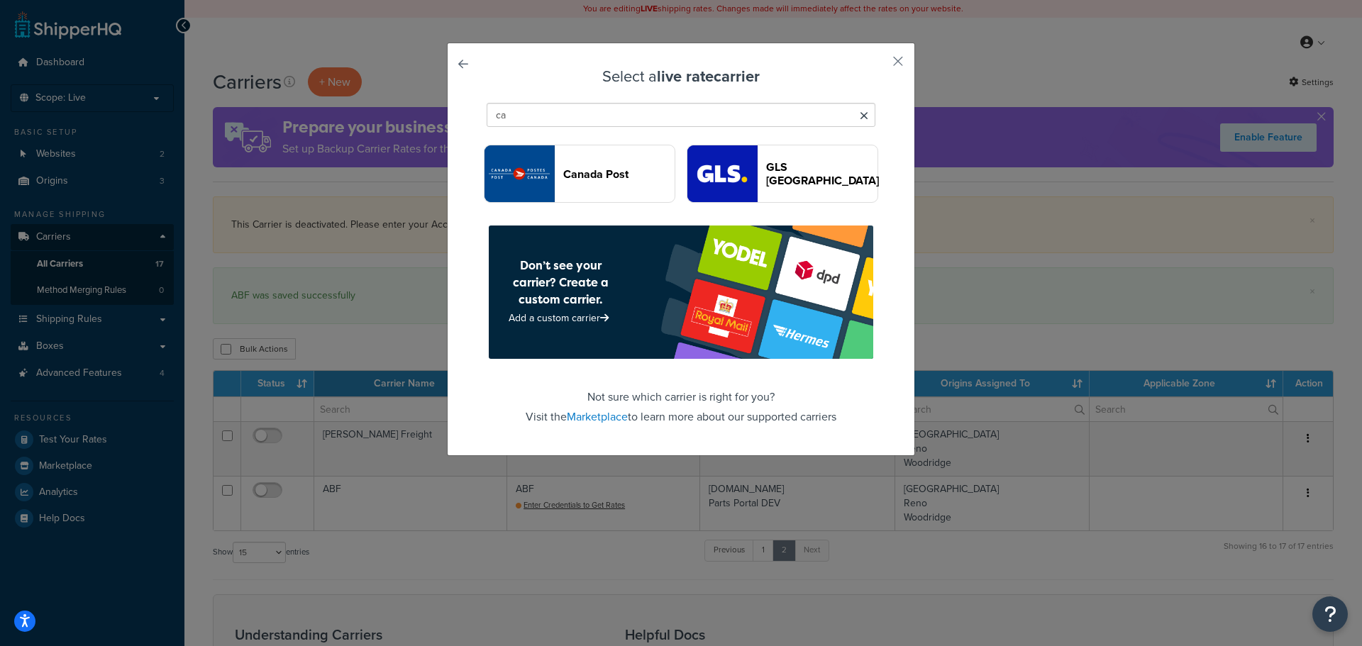
type input "c"
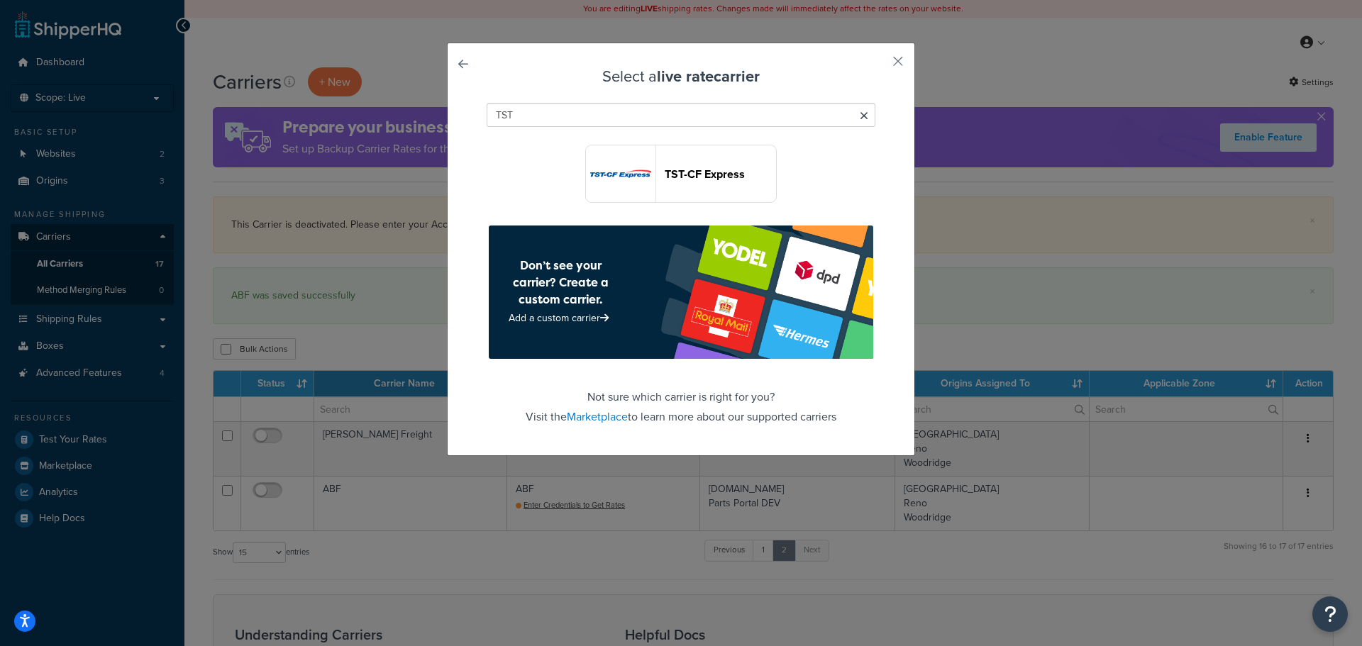
type input "TST"
click at [879, 65] on button "button" at bounding box center [877, 67] width 4 height 4
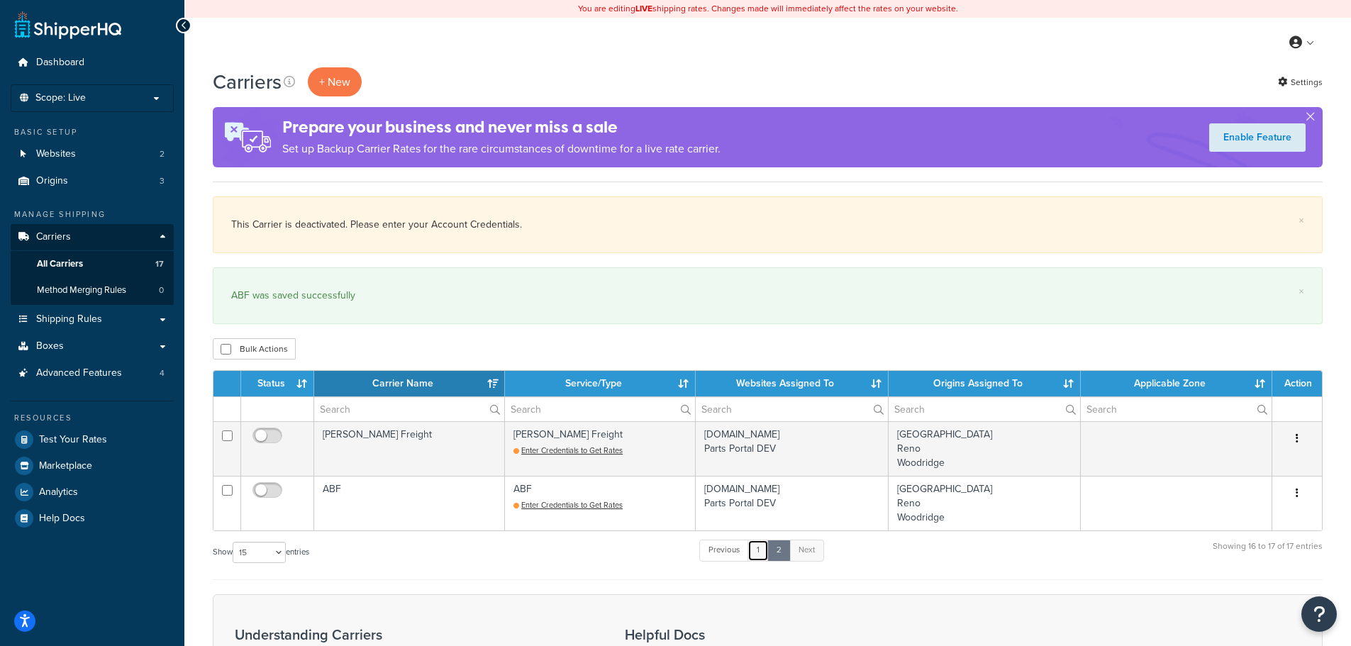
click at [763, 549] on link "1" at bounding box center [758, 550] width 21 height 21
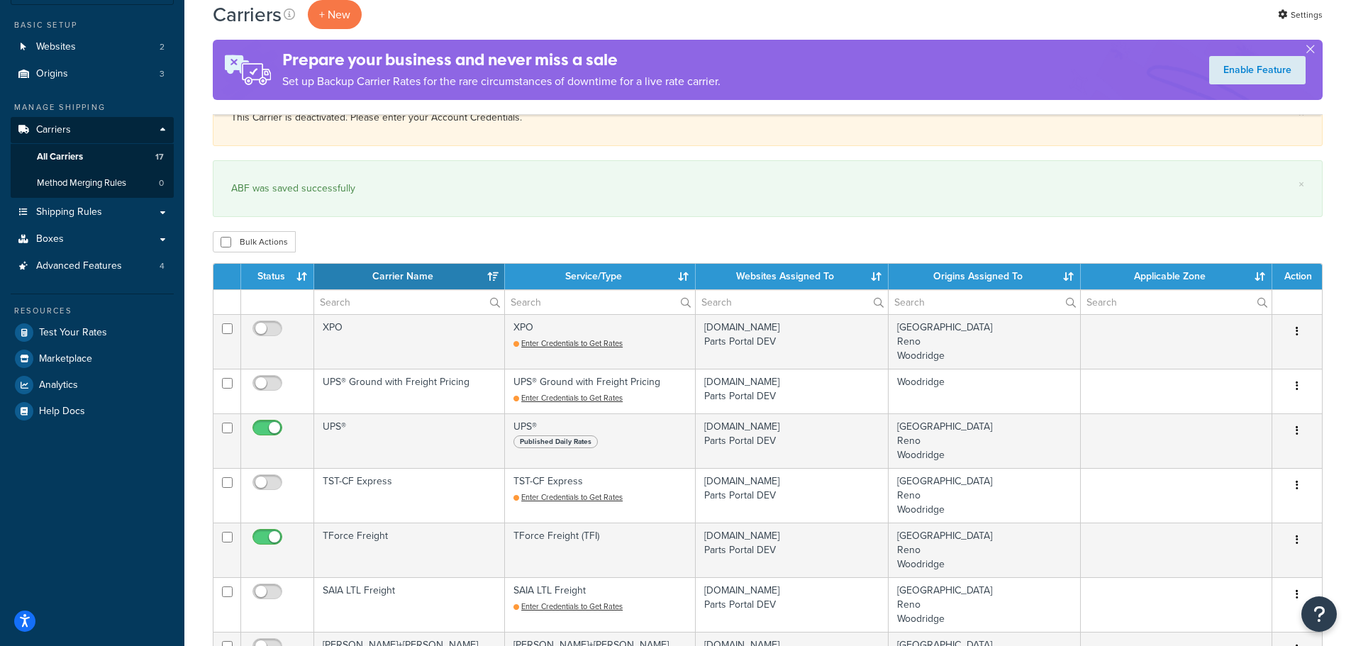
scroll to position [185, 0]
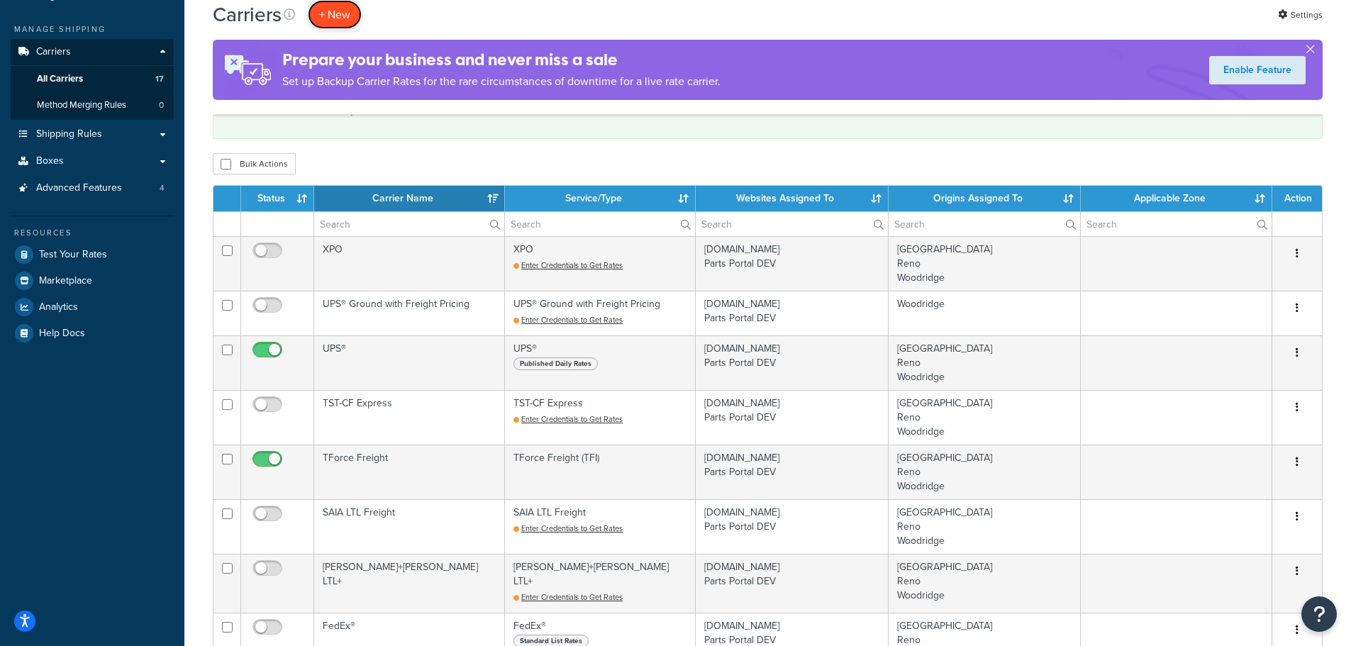
click at [327, 11] on button "+ New" at bounding box center [335, 14] width 54 height 29
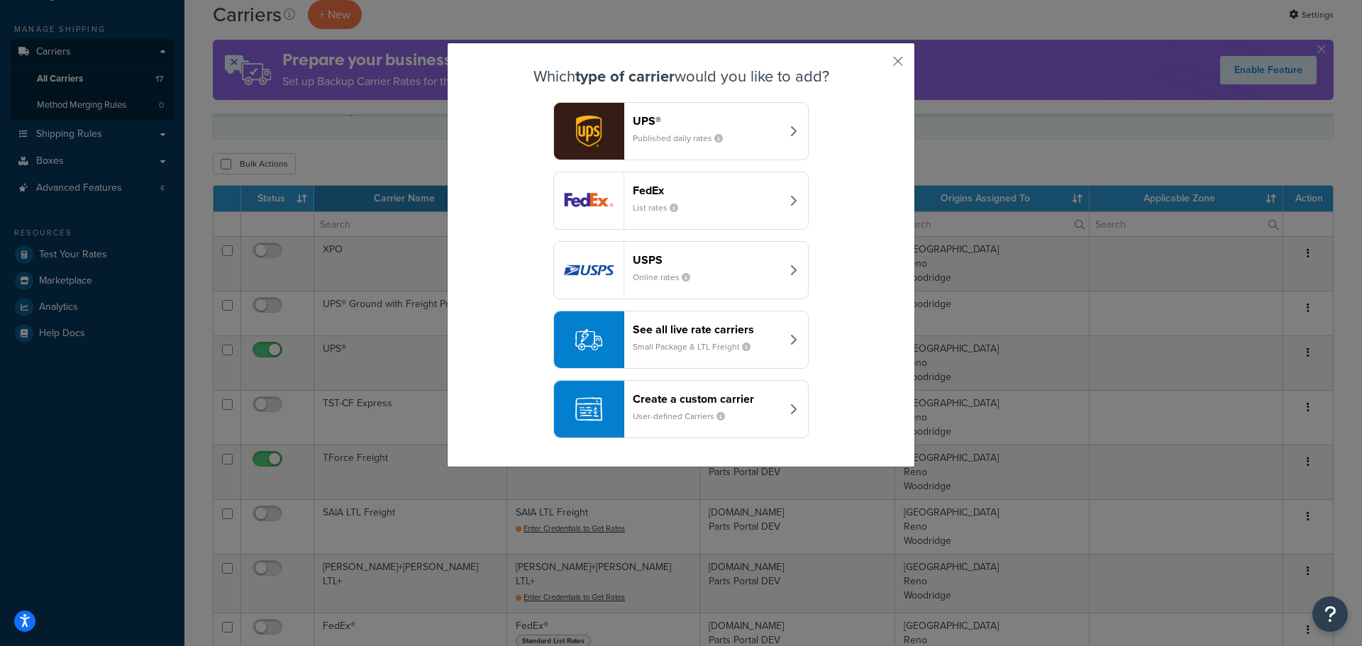
click at [653, 401] on header "Create a custom carrier" at bounding box center [707, 398] width 148 height 13
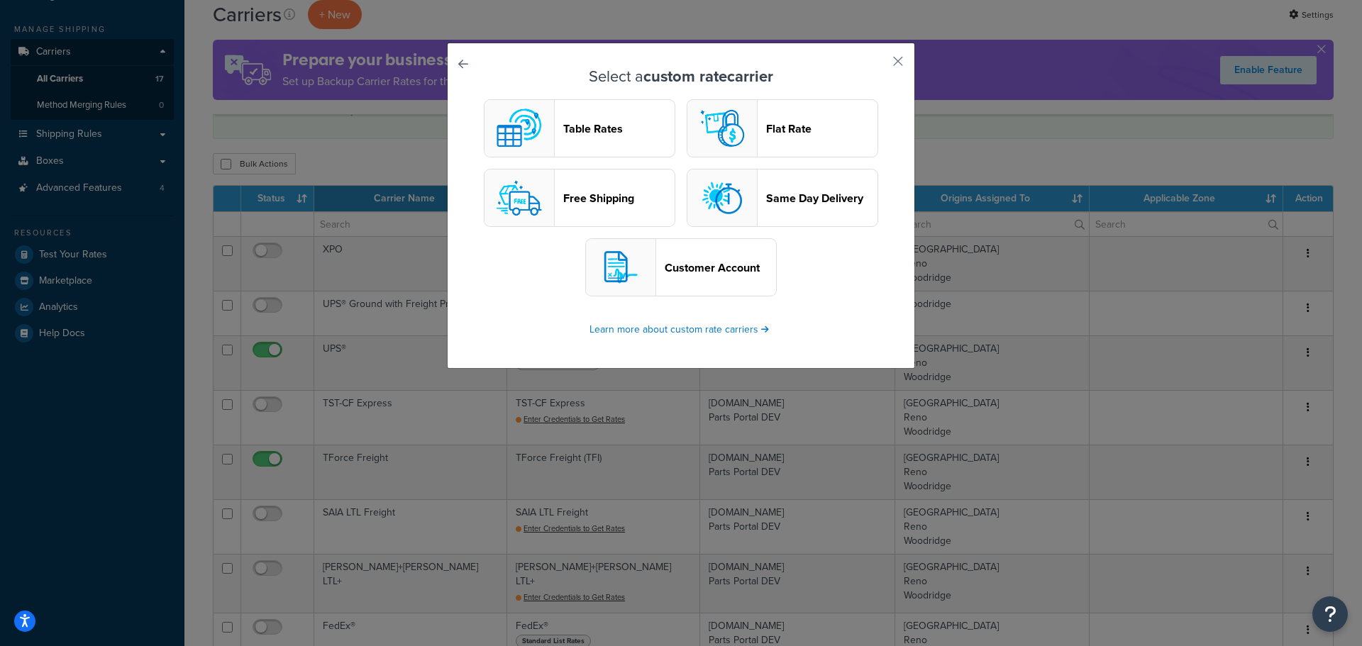
click at [688, 270] on header "Customer Account" at bounding box center [720, 267] width 111 height 13
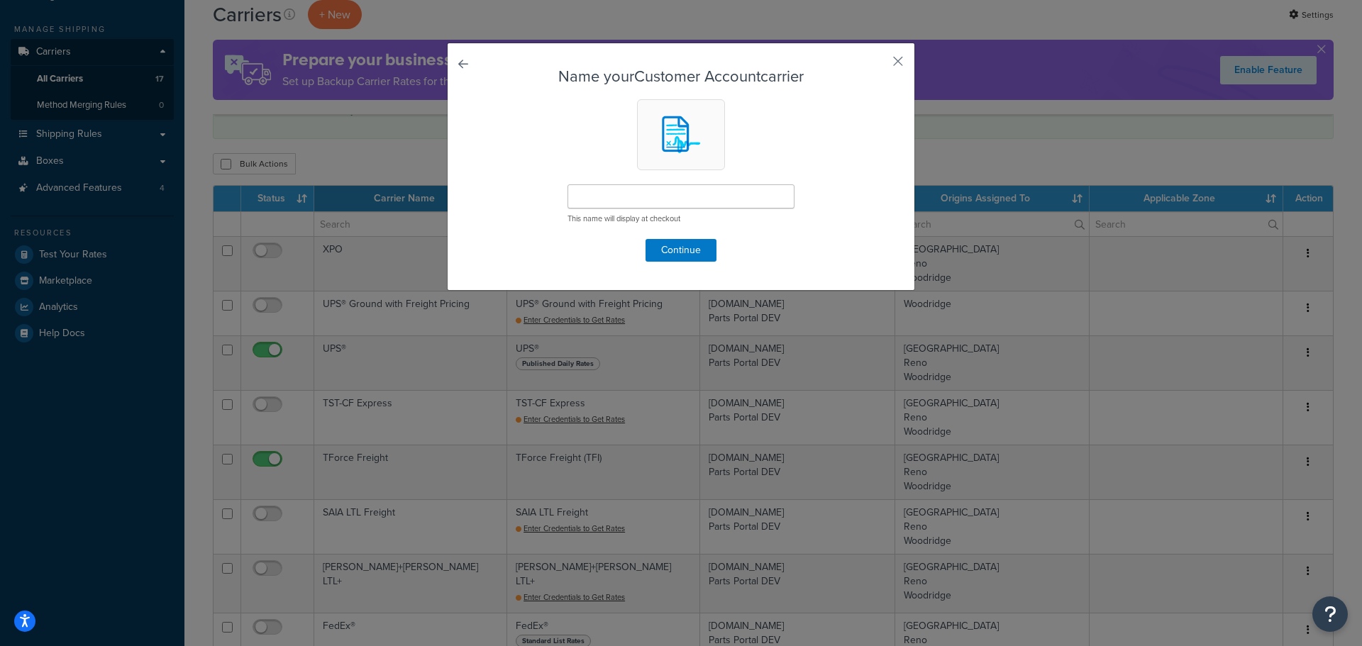
click at [464, 67] on div "Name your Customer Account carrier This name will display at checkout Continue" at bounding box center [681, 167] width 468 height 248
click at [483, 68] on link at bounding box center [483, 68] width 0 height 0
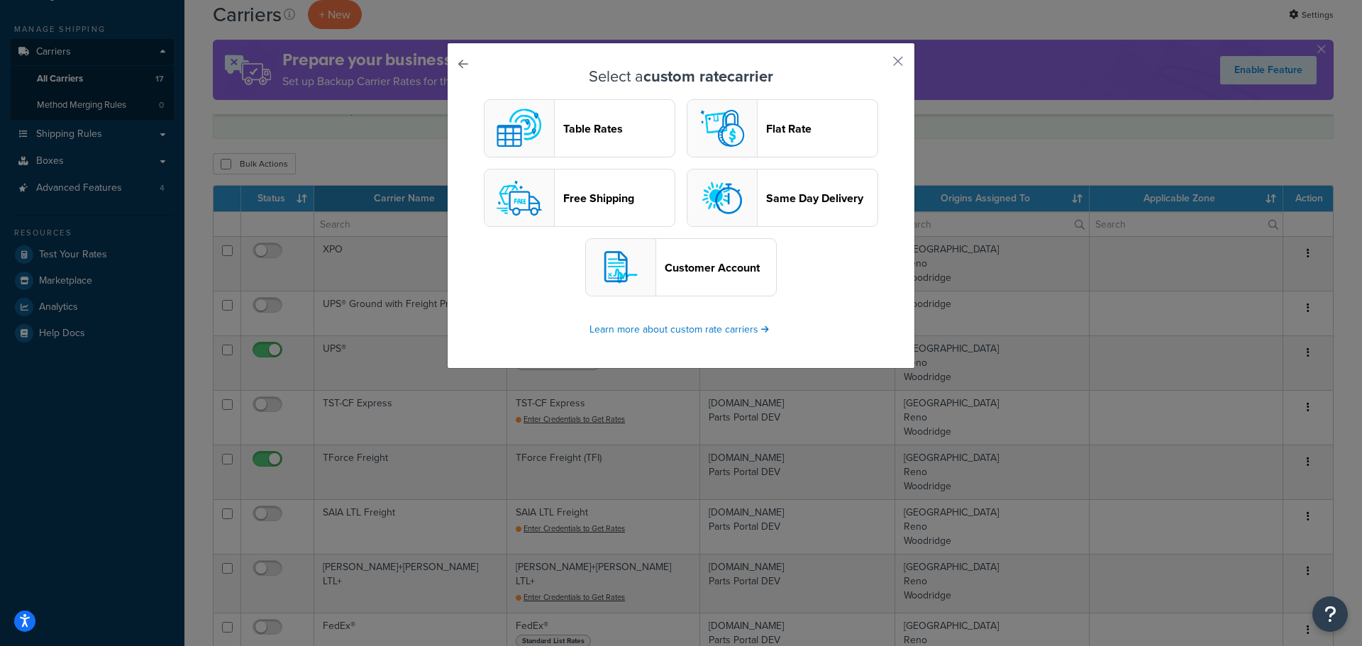
click at [547, 128] on div "button" at bounding box center [519, 128] width 70 height 57
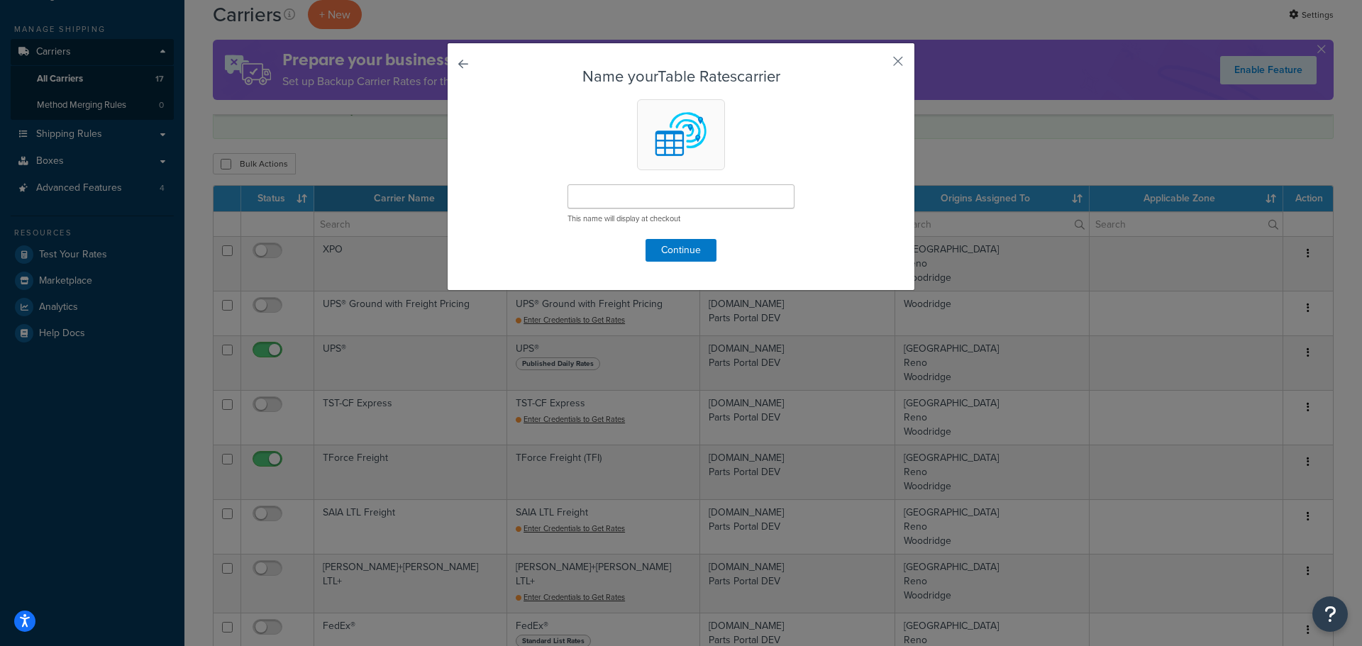
click at [904, 62] on div "Name your Table Rates carrier This name will display at checkout Continue" at bounding box center [681, 167] width 468 height 248
click at [879, 68] on button "button" at bounding box center [877, 67] width 4 height 4
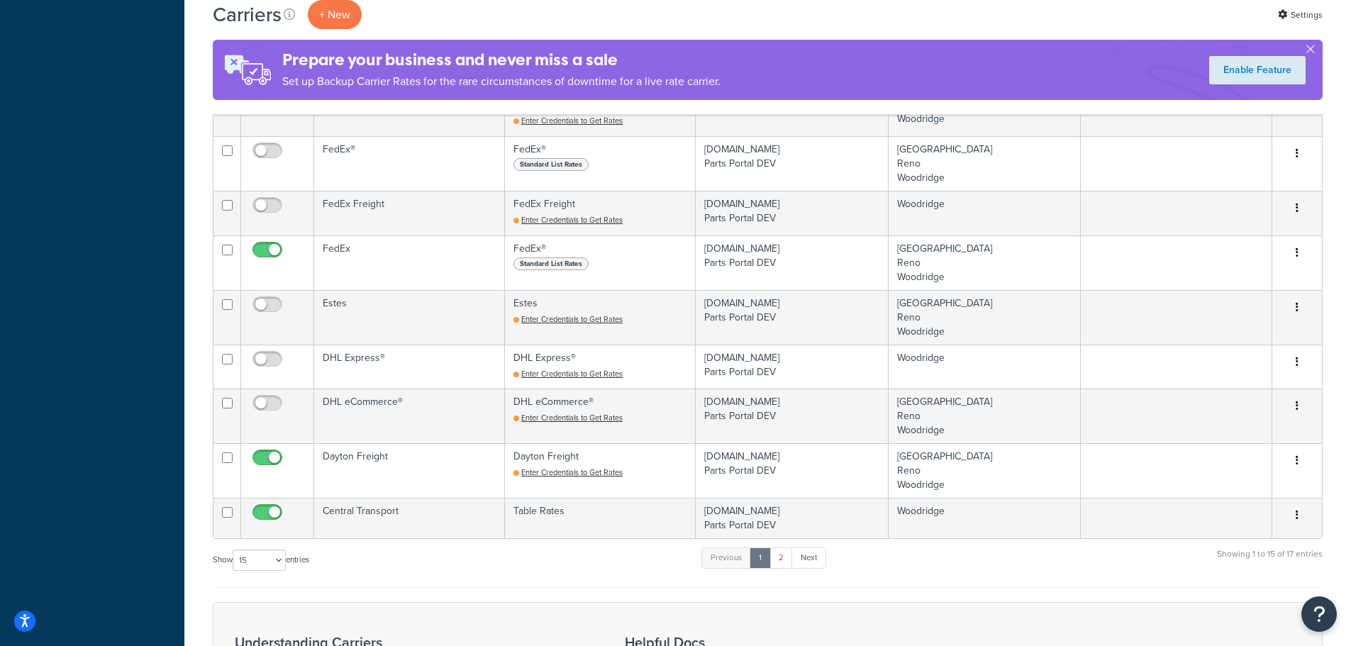
scroll to position [682, 0]
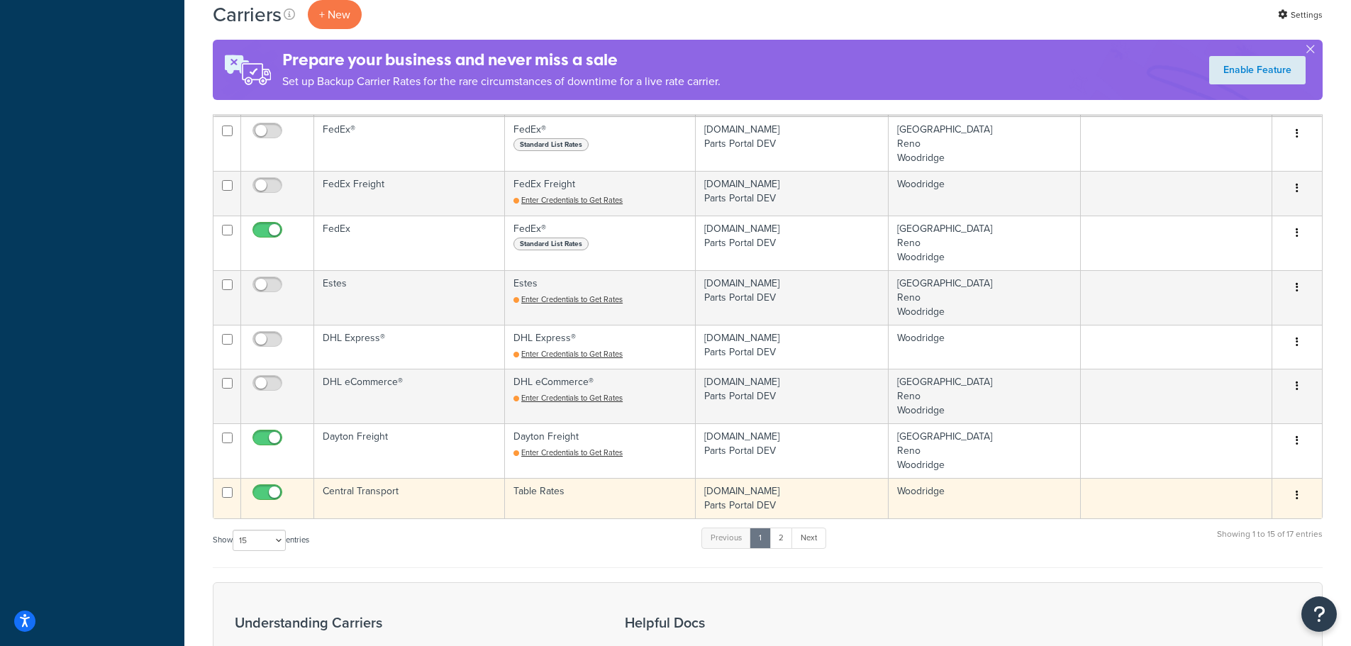
click at [360, 484] on td "Central Transport" at bounding box center [409, 498] width 191 height 40
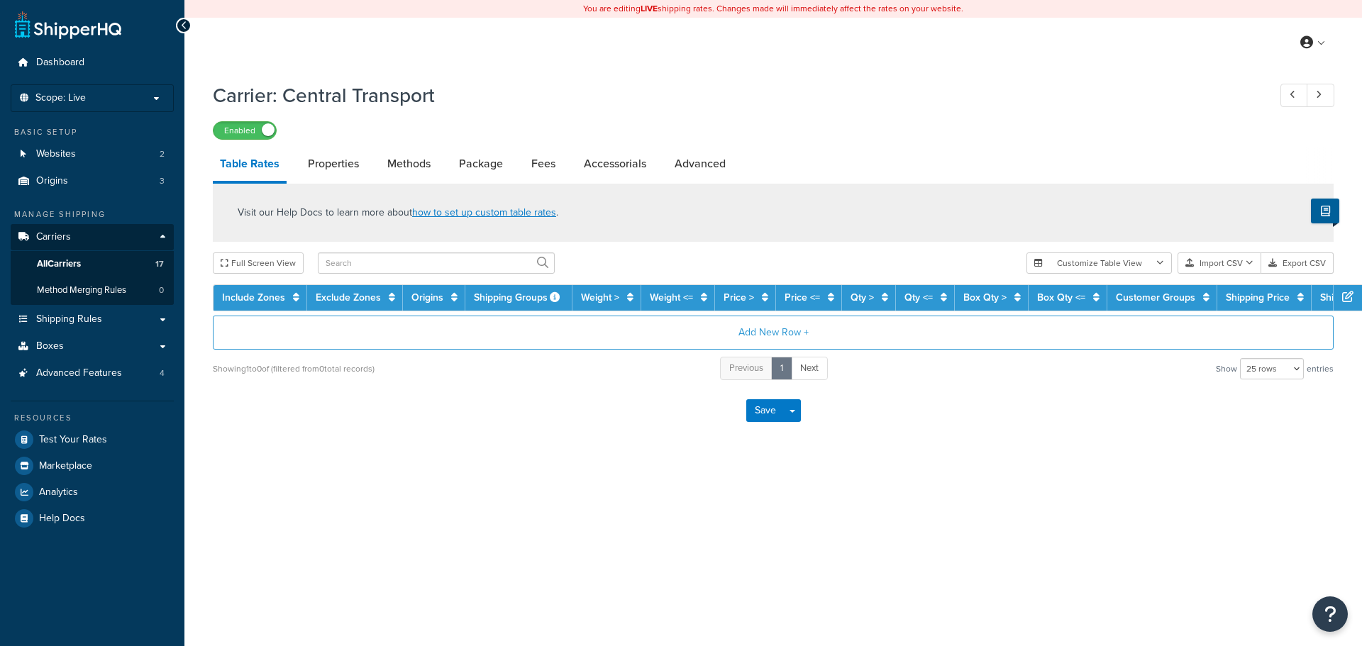
select select "25"
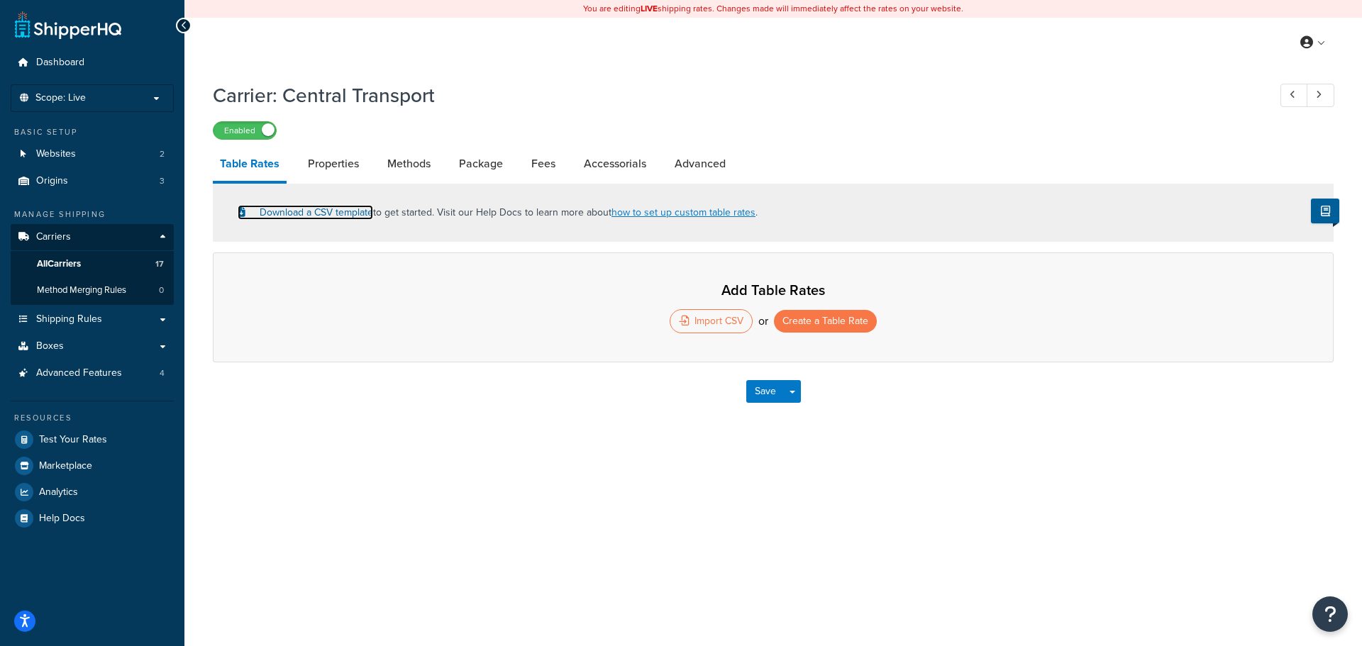
click at [301, 213] on link "Download a CSV template" at bounding box center [305, 212] width 135 height 15
click at [66, 262] on span "All Carriers" at bounding box center [59, 264] width 44 height 12
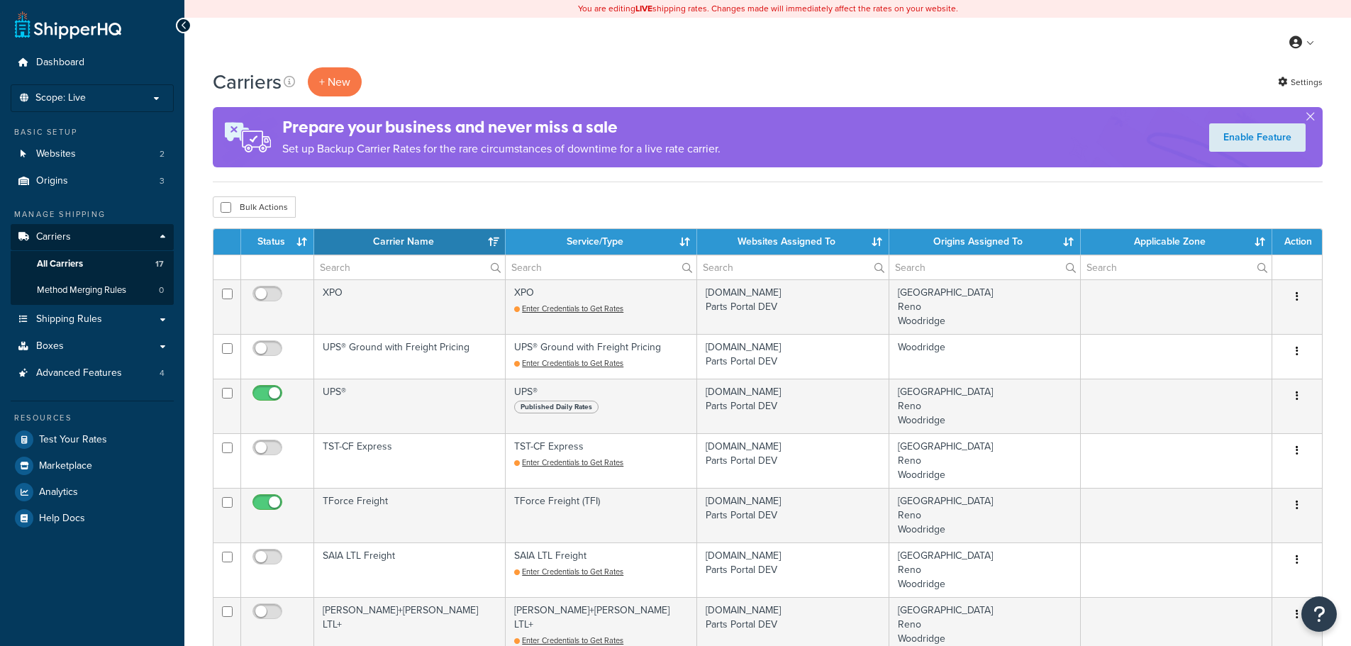
select select "15"
